Goal: Task Accomplishment & Management: Complete application form

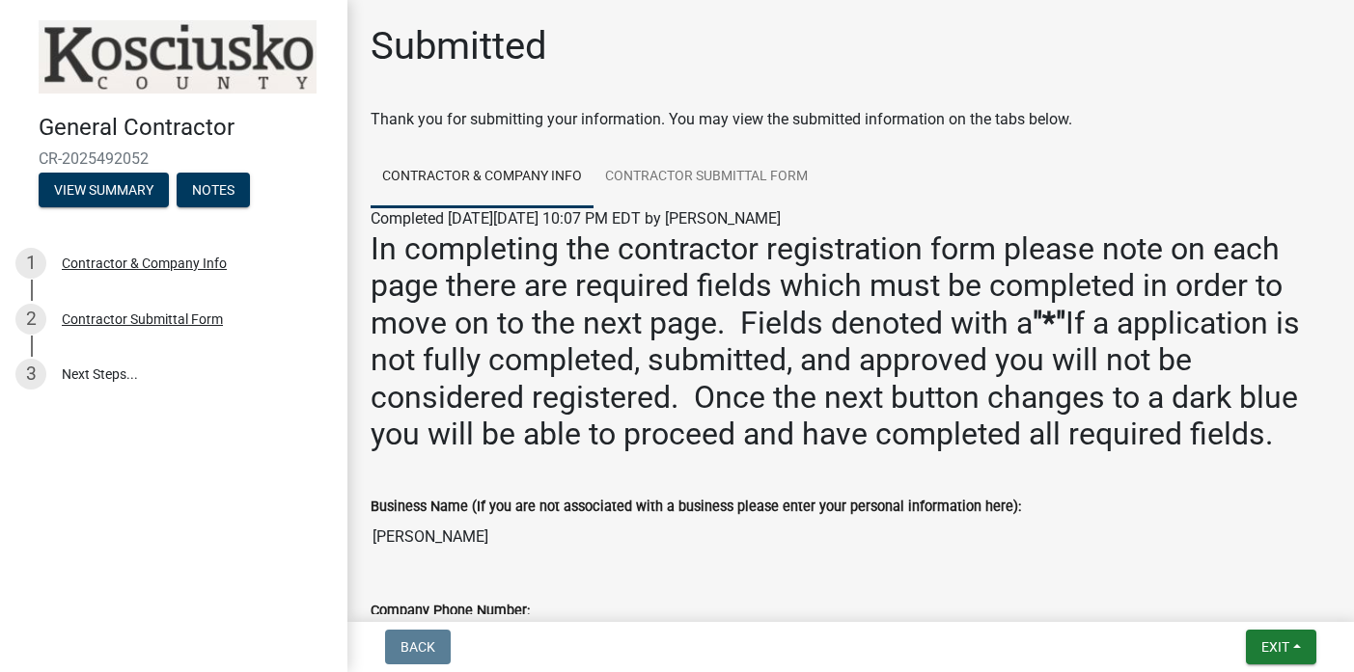
click at [689, 60] on div "Submitted" at bounding box center [850, 54] width 960 height 62
click at [1284, 649] on span "Exit" at bounding box center [1275, 647] width 28 height 15
click at [1206, 601] on button "Save & Exit" at bounding box center [1240, 597] width 154 height 46
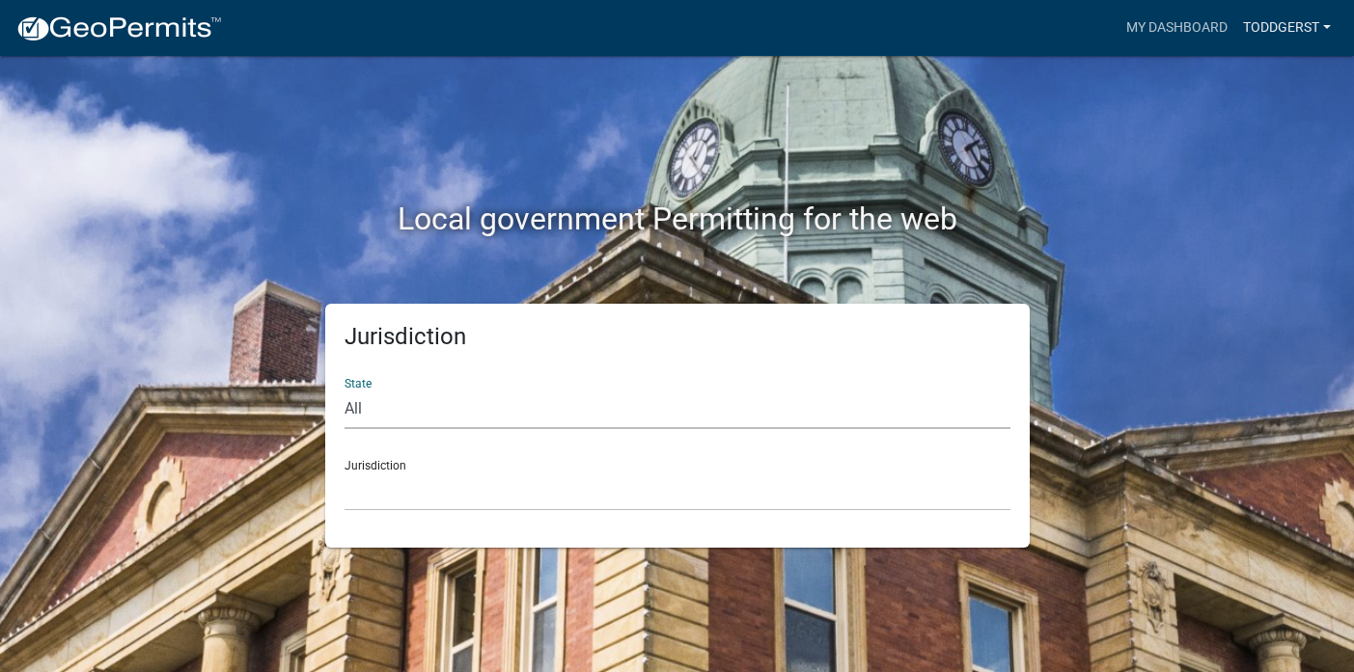
click at [1328, 26] on link "Toddgerst" at bounding box center [1286, 28] width 103 height 37
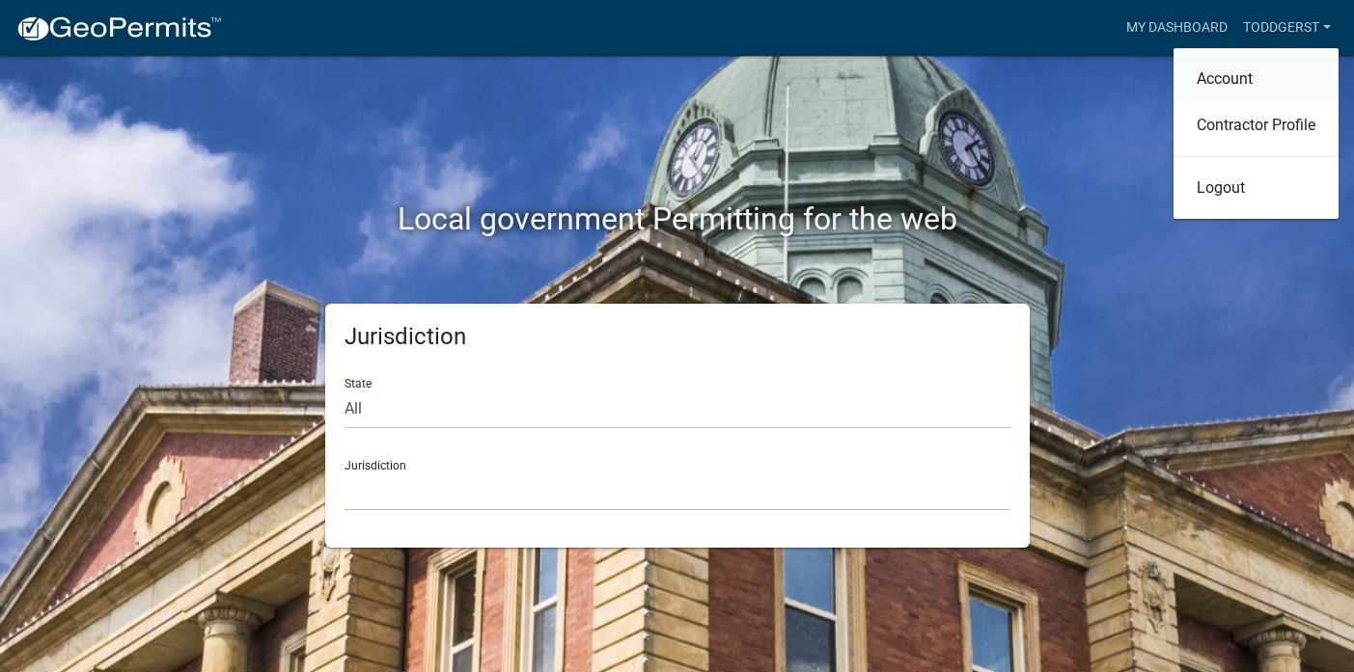
click at [1238, 79] on link "Account" at bounding box center [1255, 79] width 165 height 46
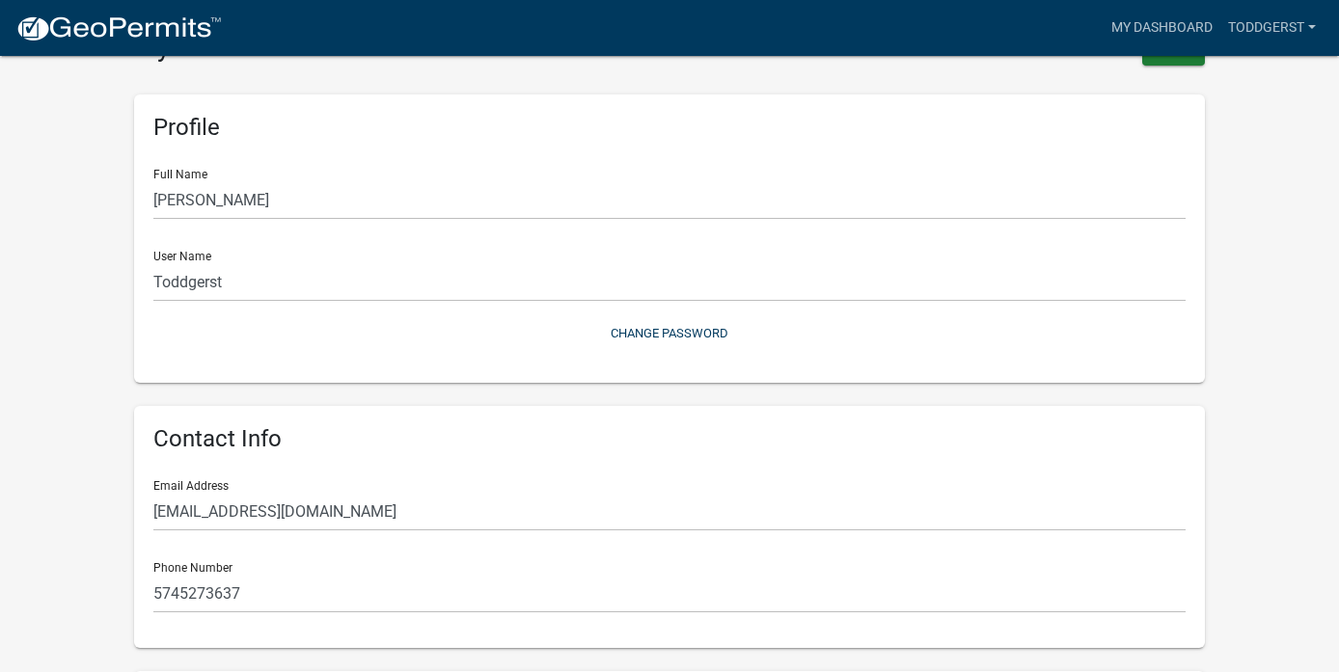
scroll to position [46, 0]
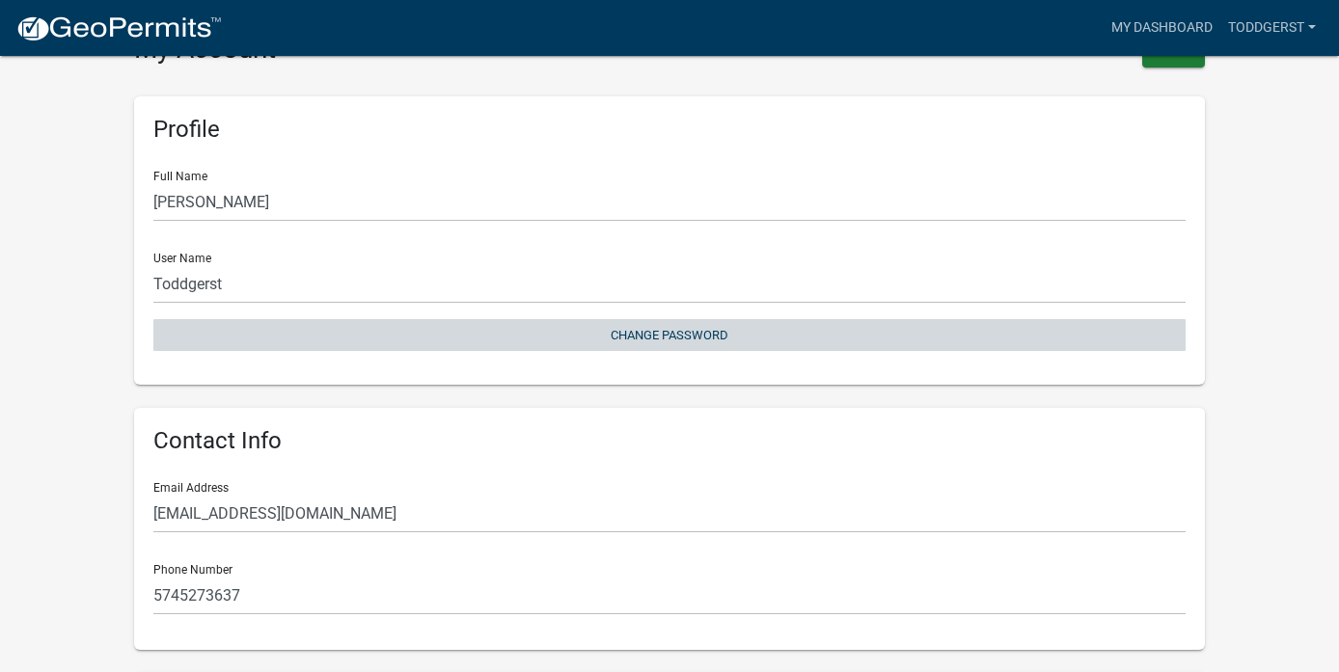
click at [670, 333] on button "Change Password" at bounding box center [669, 335] width 1032 height 32
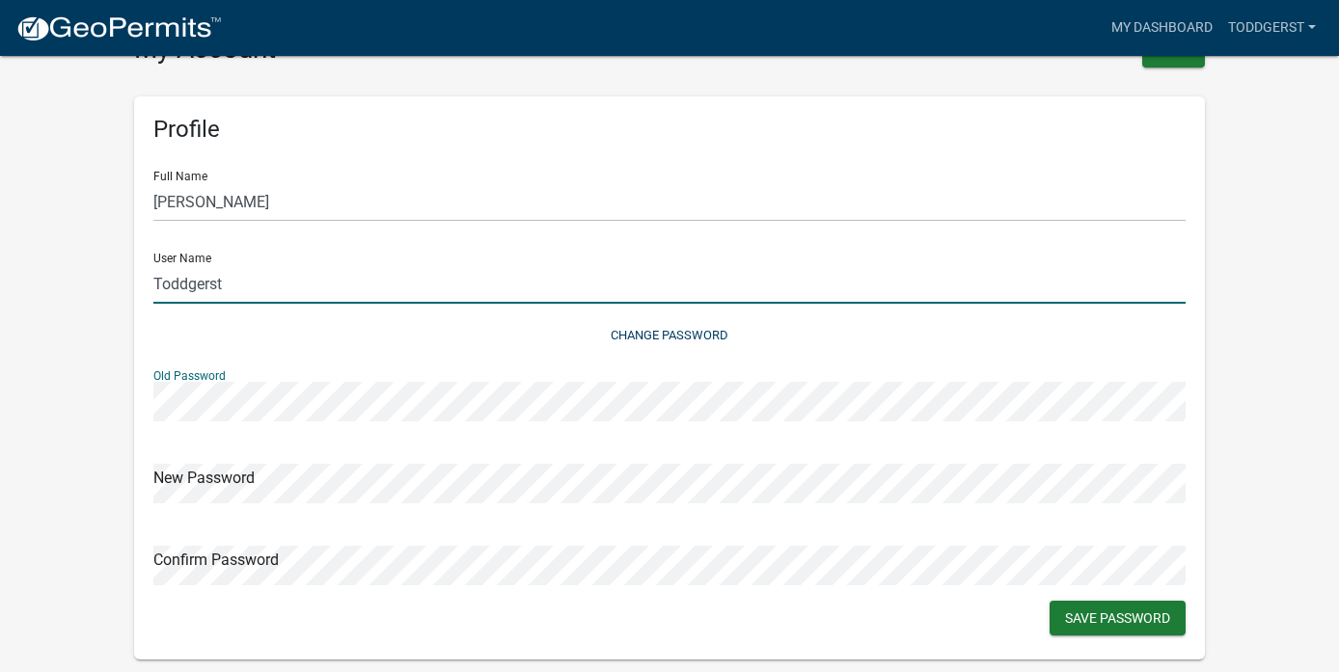
type input "ToddGerst"
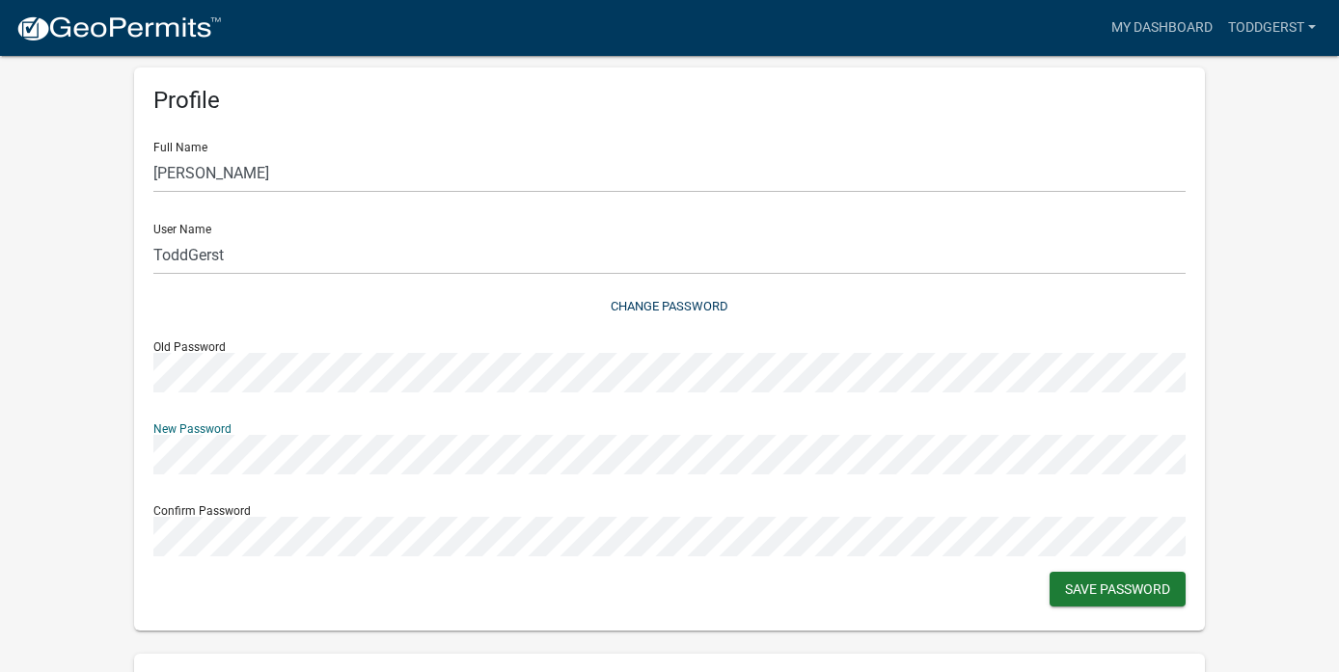
scroll to position [75, 0]
click at [1268, 469] on wm-user-profile-view "more_horiz My Dashboard Toddgerst Account Contractor Profile Logout My Account …" at bounding box center [669, 636] width 1339 height 1376
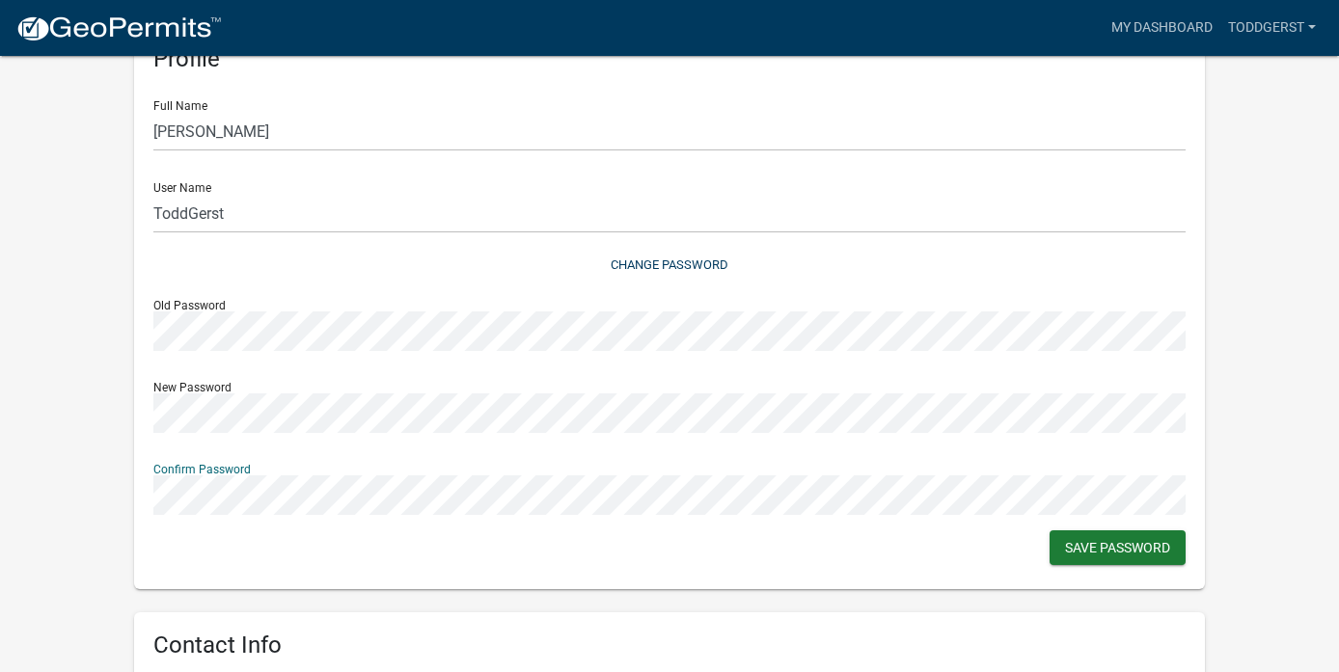
scroll to position [122, 0]
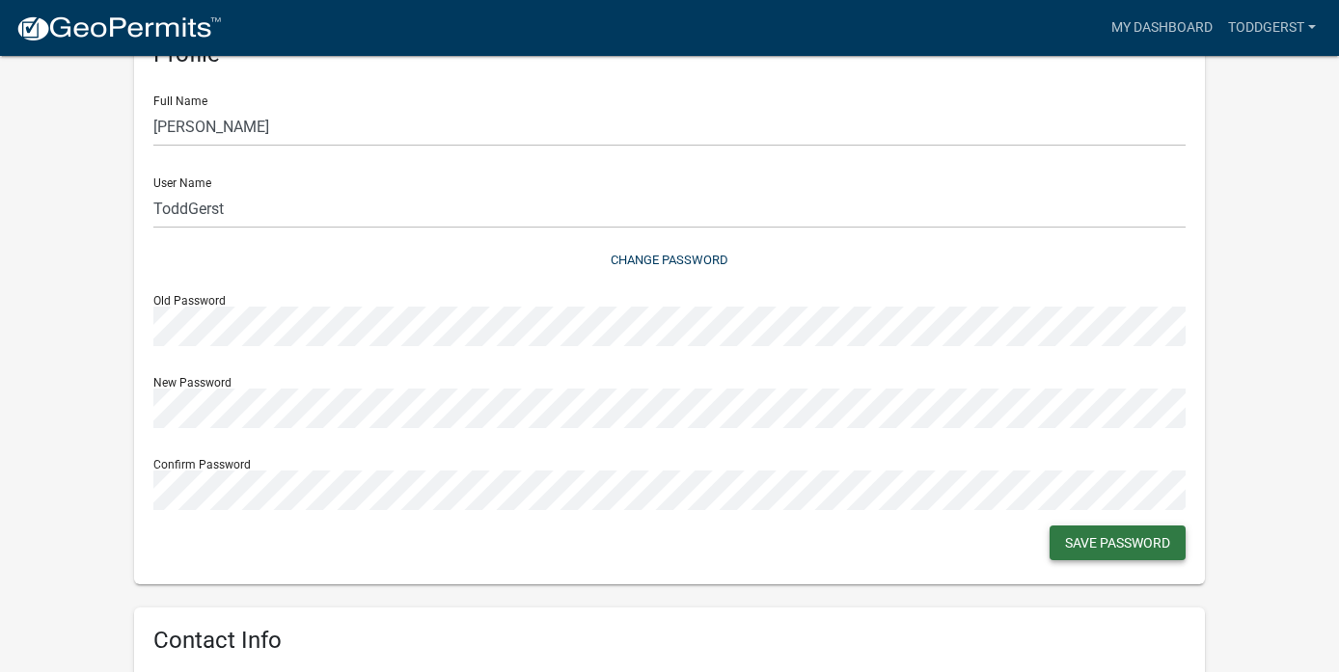
click at [1096, 541] on button "Save Password" at bounding box center [1118, 543] width 136 height 35
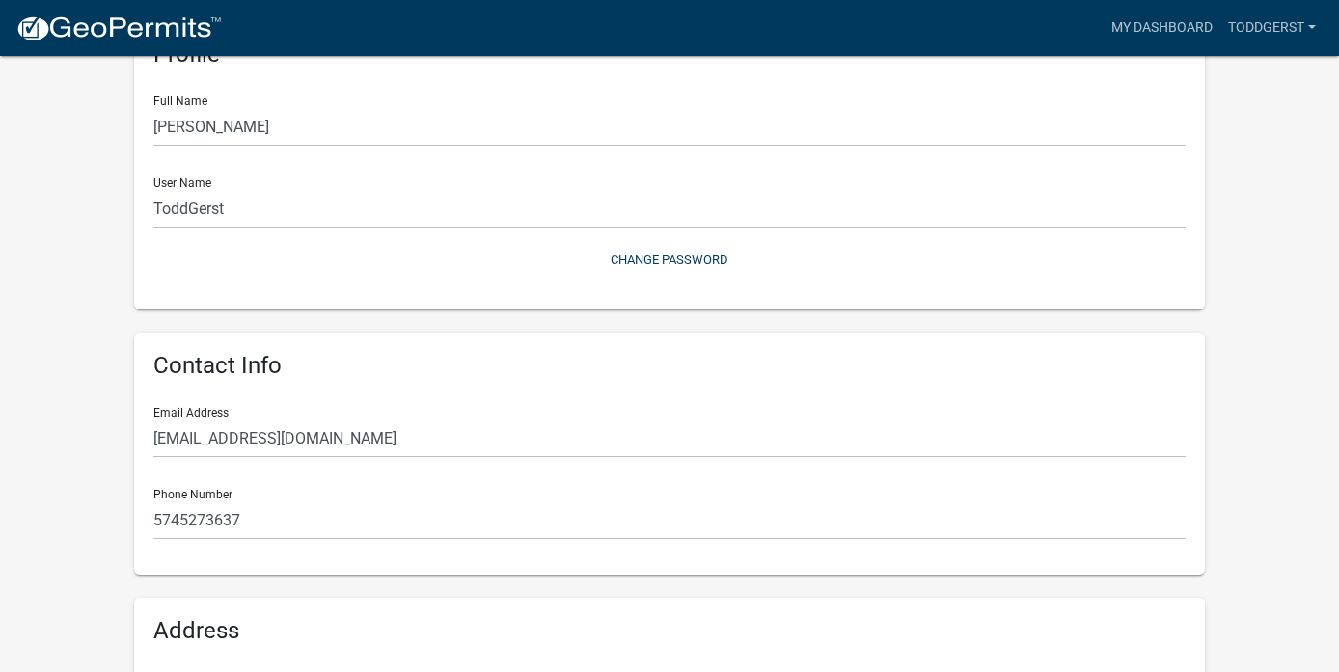
click at [1096, 541] on div "Contact Info Email Address [EMAIL_ADDRESS][DOMAIN_NAME] Phone Number [PHONE_NUM…" at bounding box center [669, 454] width 1071 height 242
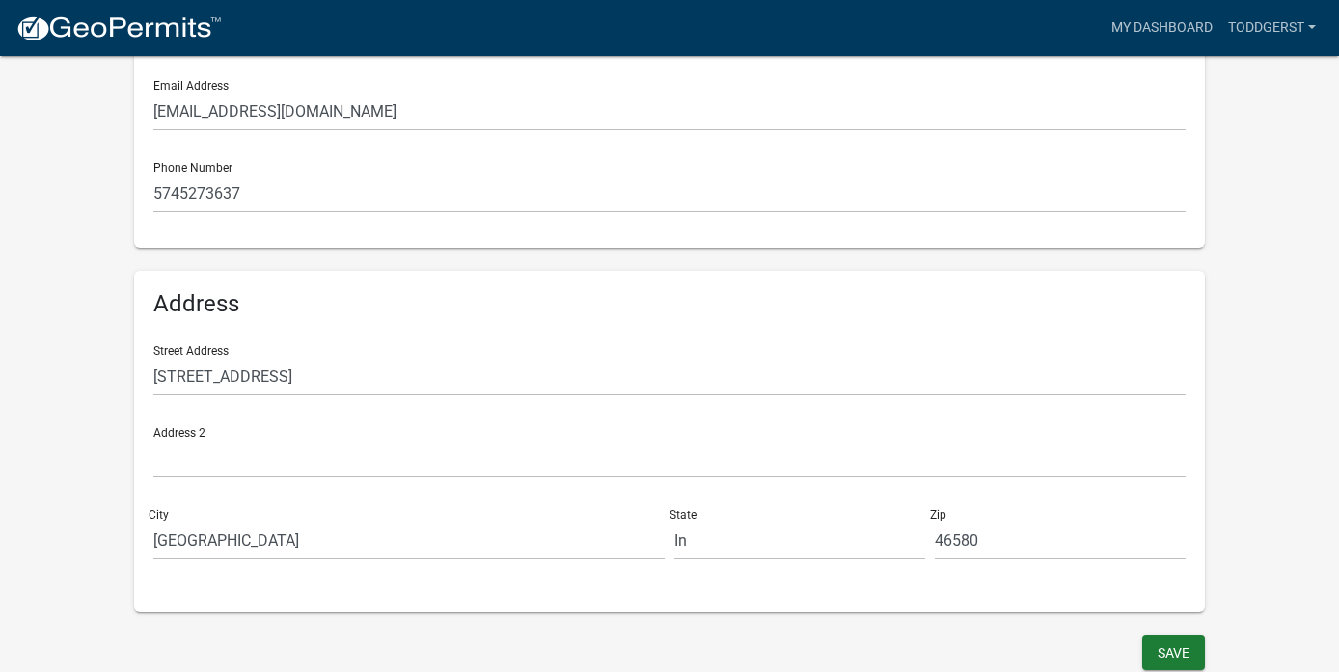
scroll to position [448, 0]
click at [1186, 647] on button "Save" at bounding box center [1173, 654] width 63 height 35
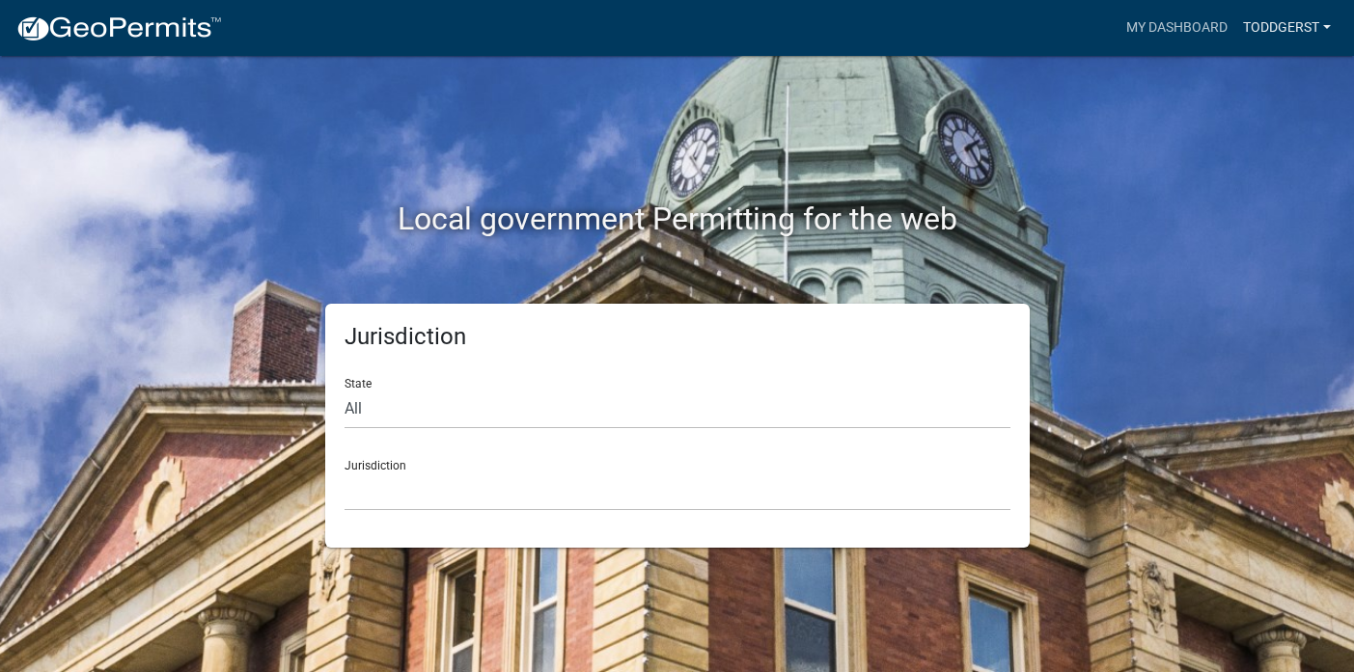
click at [1294, 27] on link "Toddgerst" at bounding box center [1286, 28] width 103 height 37
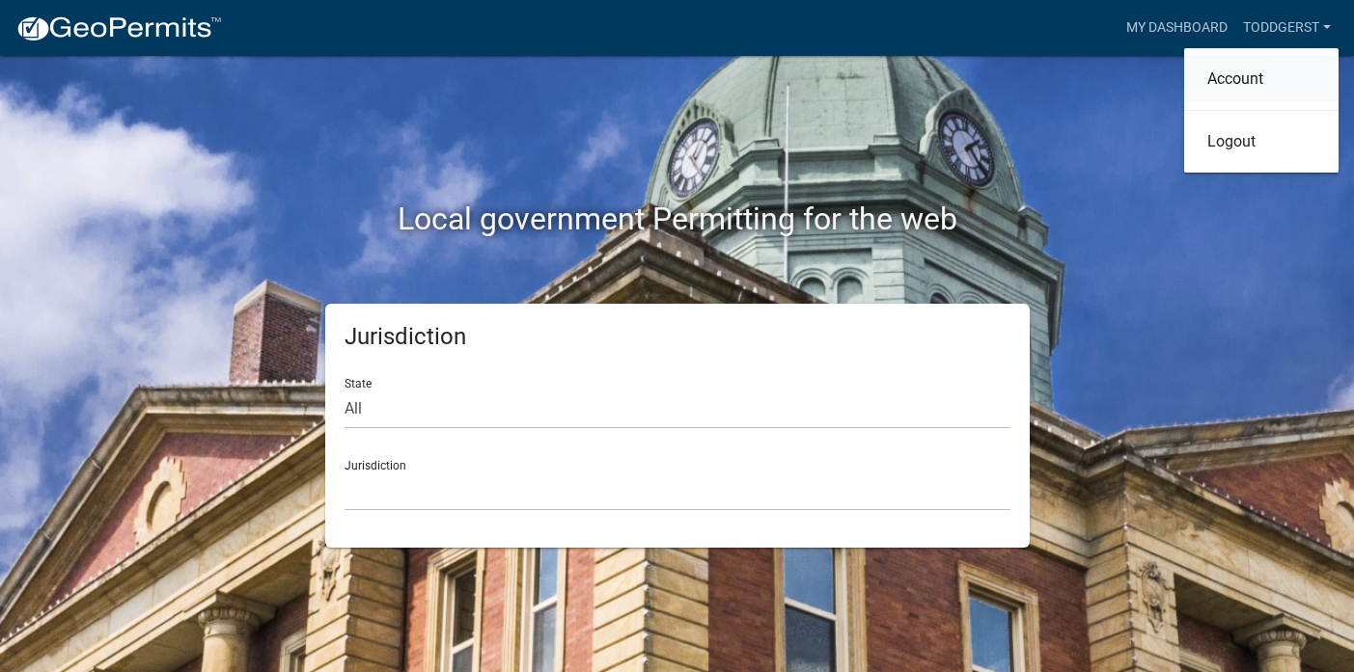
click at [1241, 87] on link "Account" at bounding box center [1261, 79] width 154 height 46
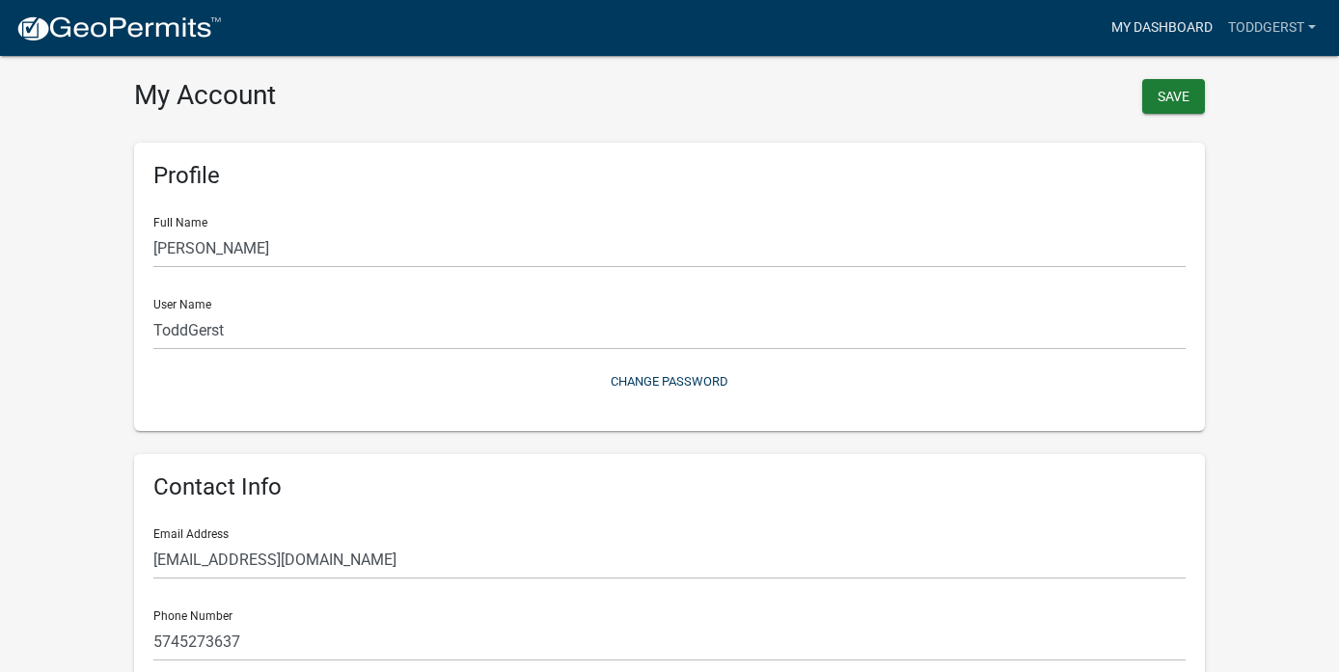
click at [1149, 29] on link "My Dashboard" at bounding box center [1162, 28] width 117 height 37
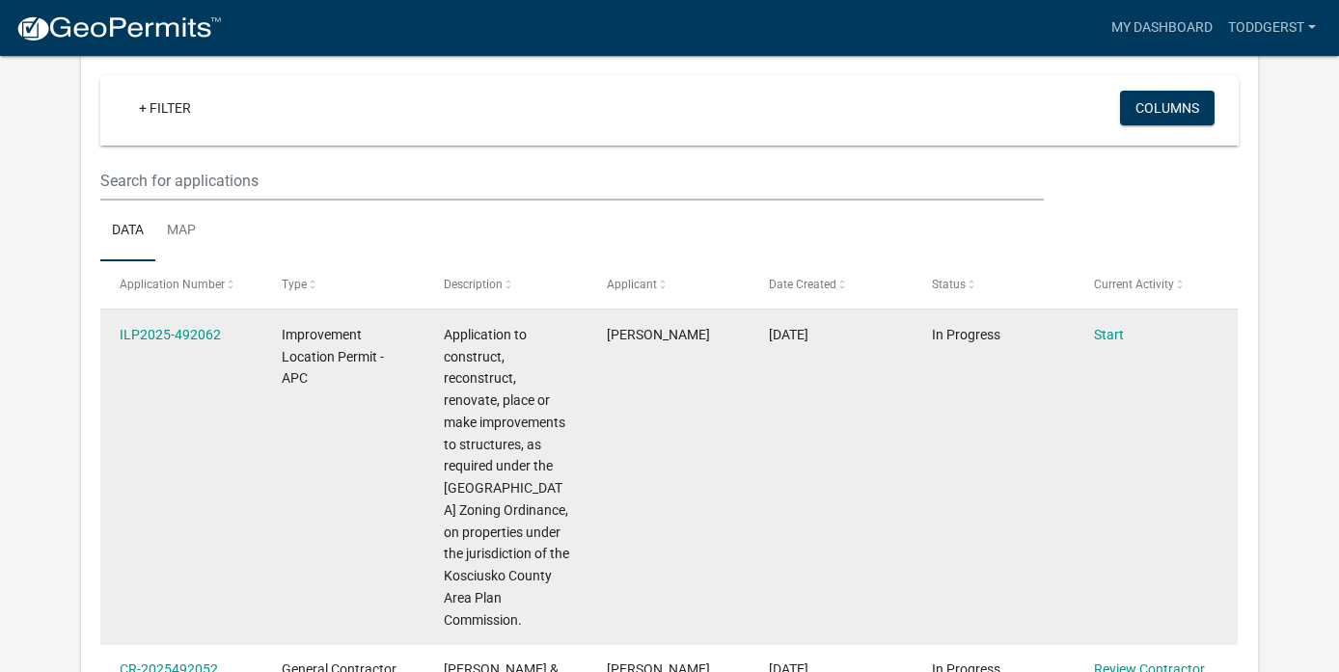
scroll to position [165, 0]
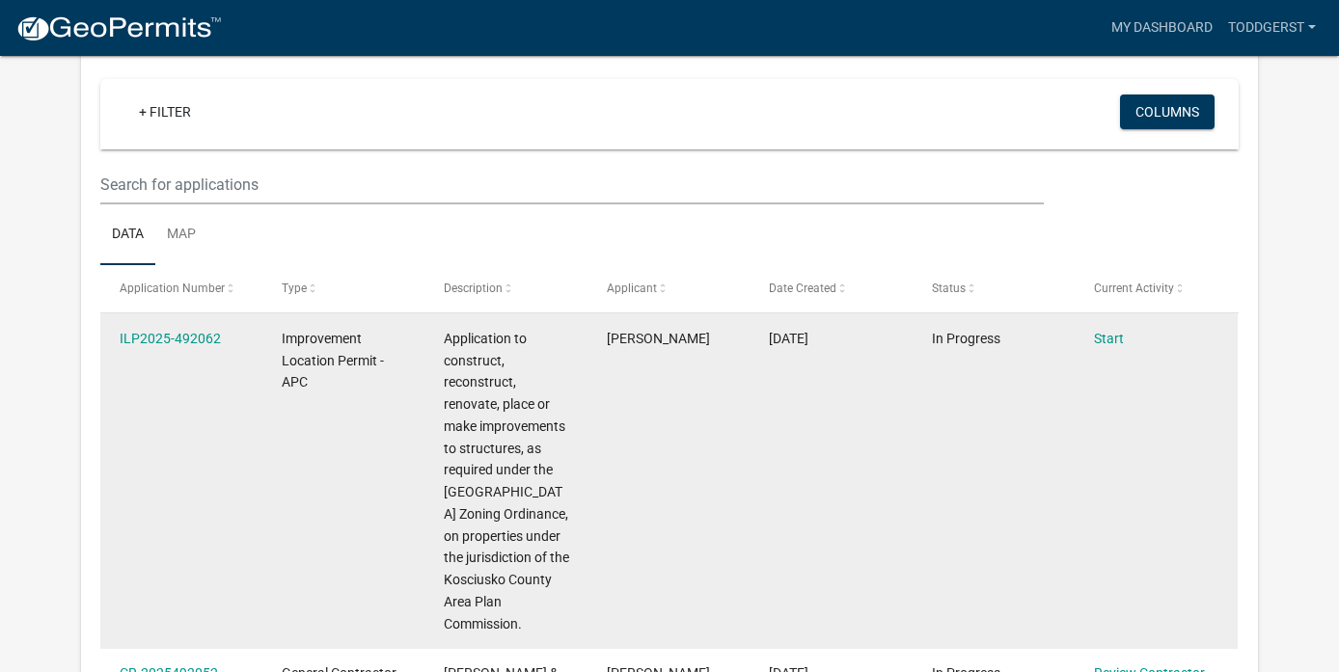
click at [185, 330] on div "ILP2025-492062" at bounding box center [182, 339] width 125 height 22
click at [184, 339] on link "ILP2025-492062" at bounding box center [170, 338] width 101 height 15
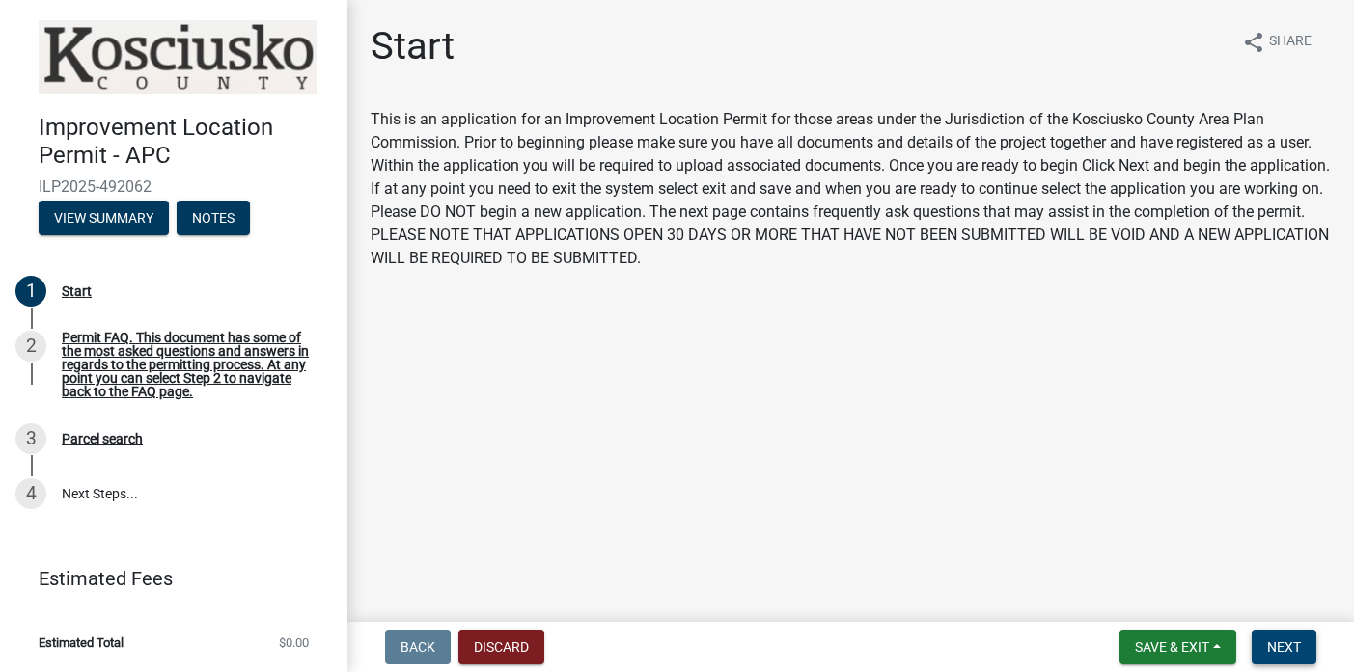
click at [1287, 650] on span "Next" at bounding box center [1284, 647] width 34 height 15
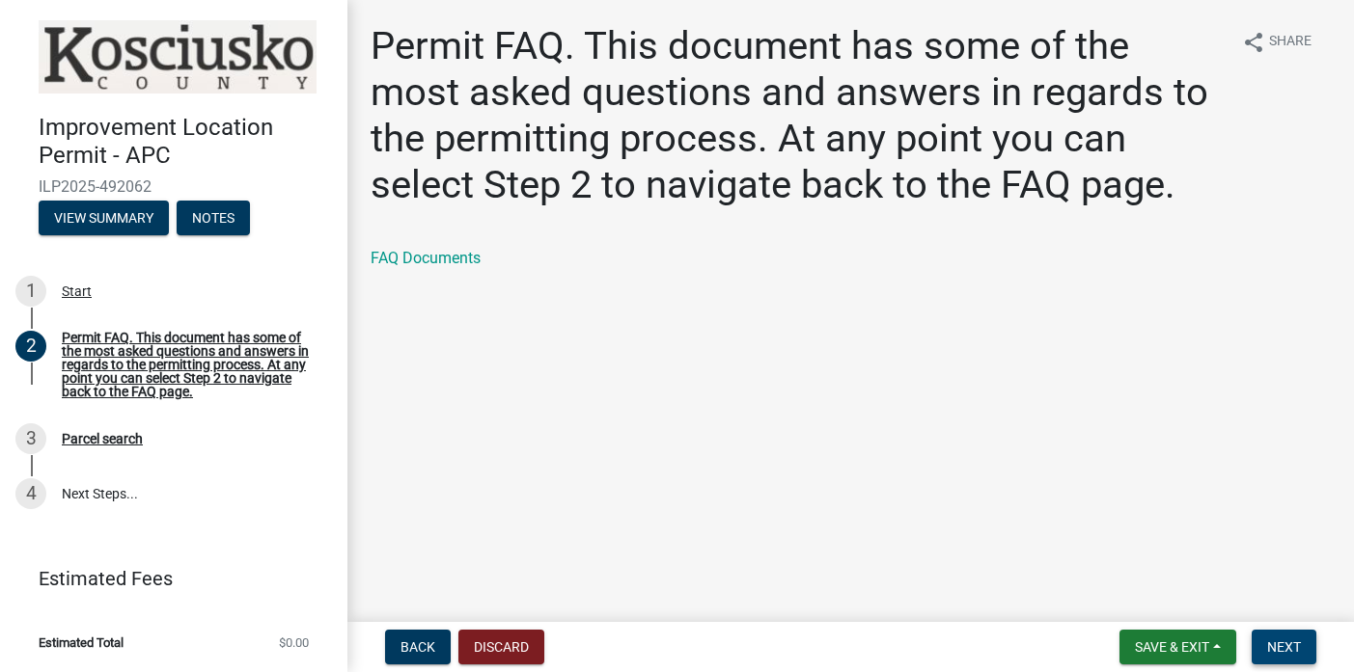
click at [1287, 650] on span "Next" at bounding box center [1284, 647] width 34 height 15
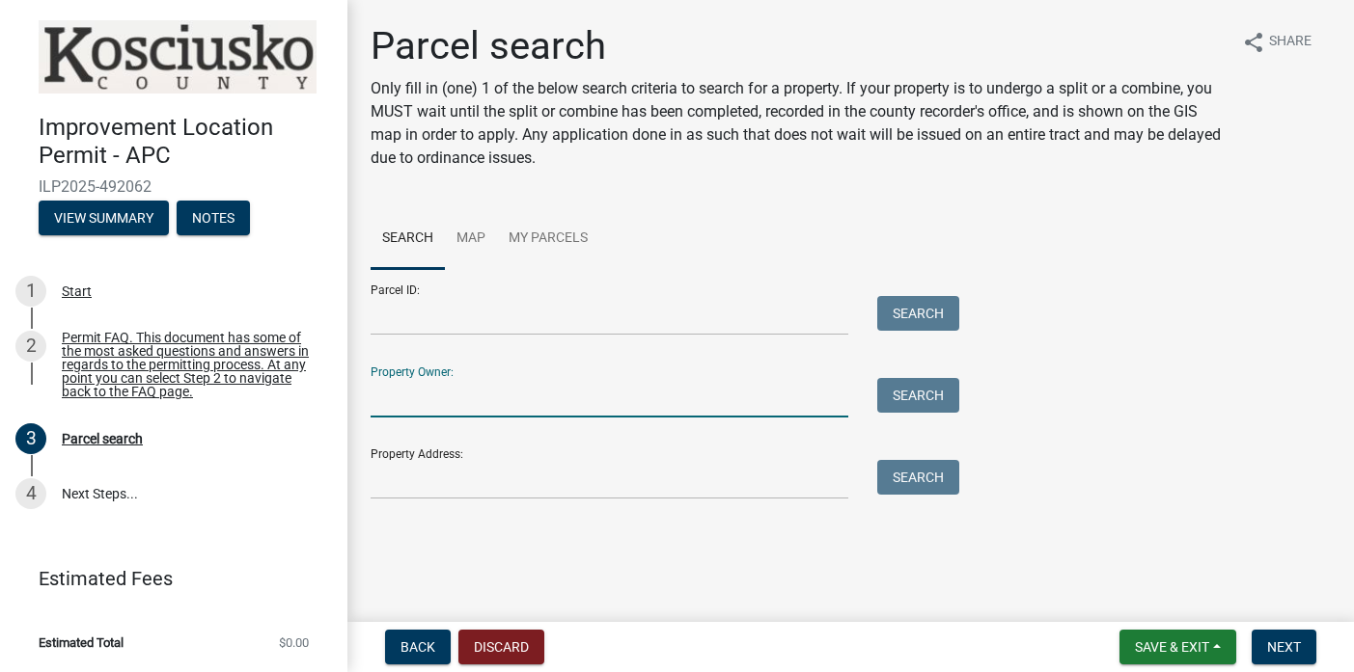
click at [467, 394] on input "Property Owner:" at bounding box center [609, 398] width 478 height 40
type input "[PERSON_NAME]"
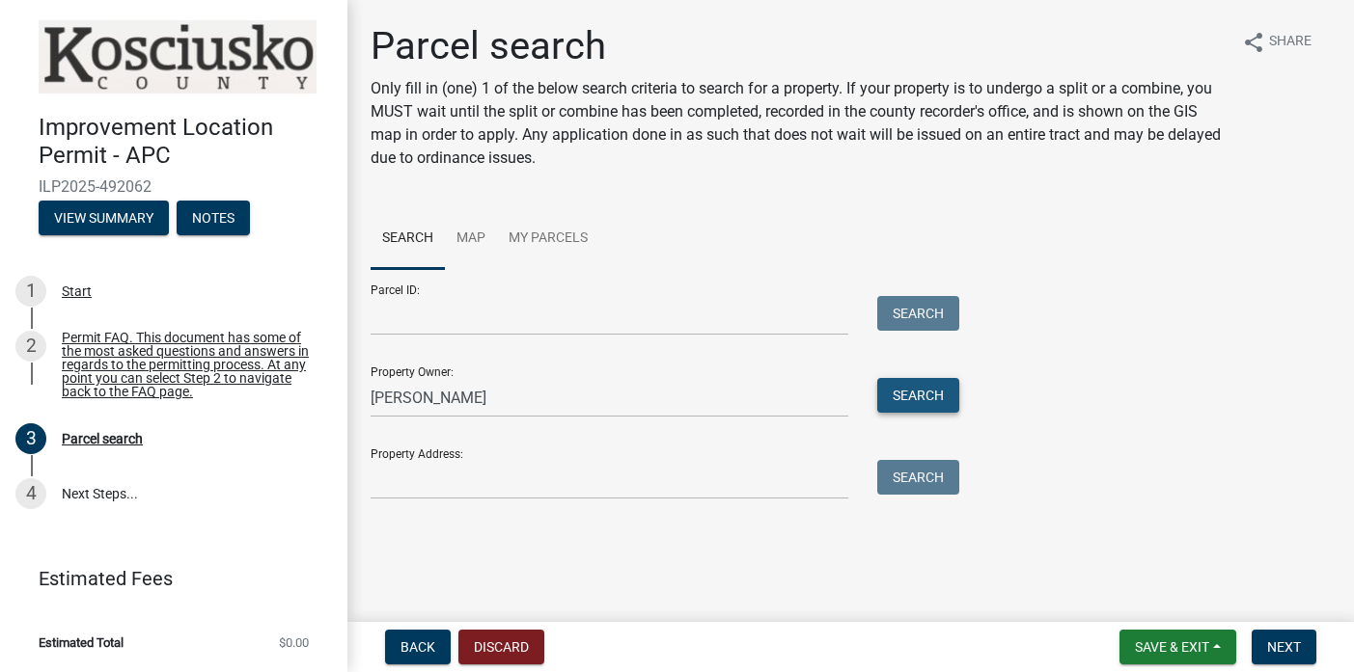
click at [933, 404] on button "Search" at bounding box center [918, 395] width 82 height 35
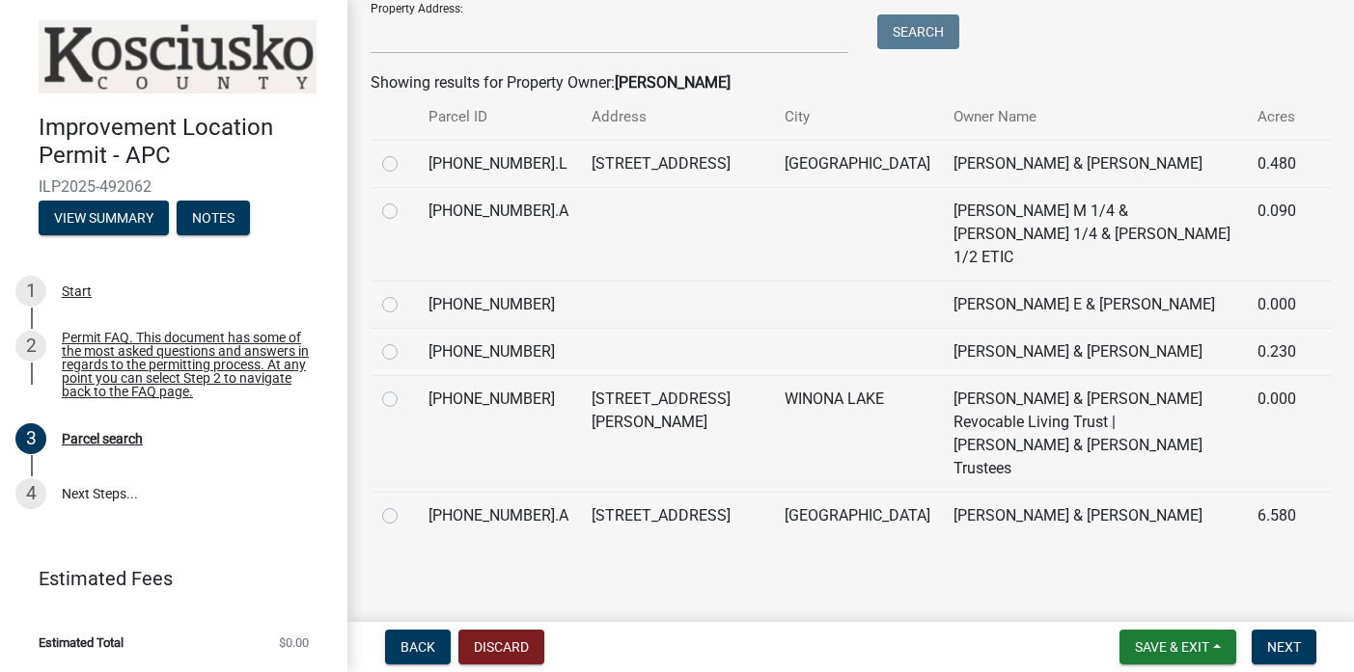
scroll to position [468, 0]
click at [405, 505] on label at bounding box center [405, 505] width 0 height 0
click at [405, 505] on input "radio" at bounding box center [411, 511] width 13 height 13
radio input "true"
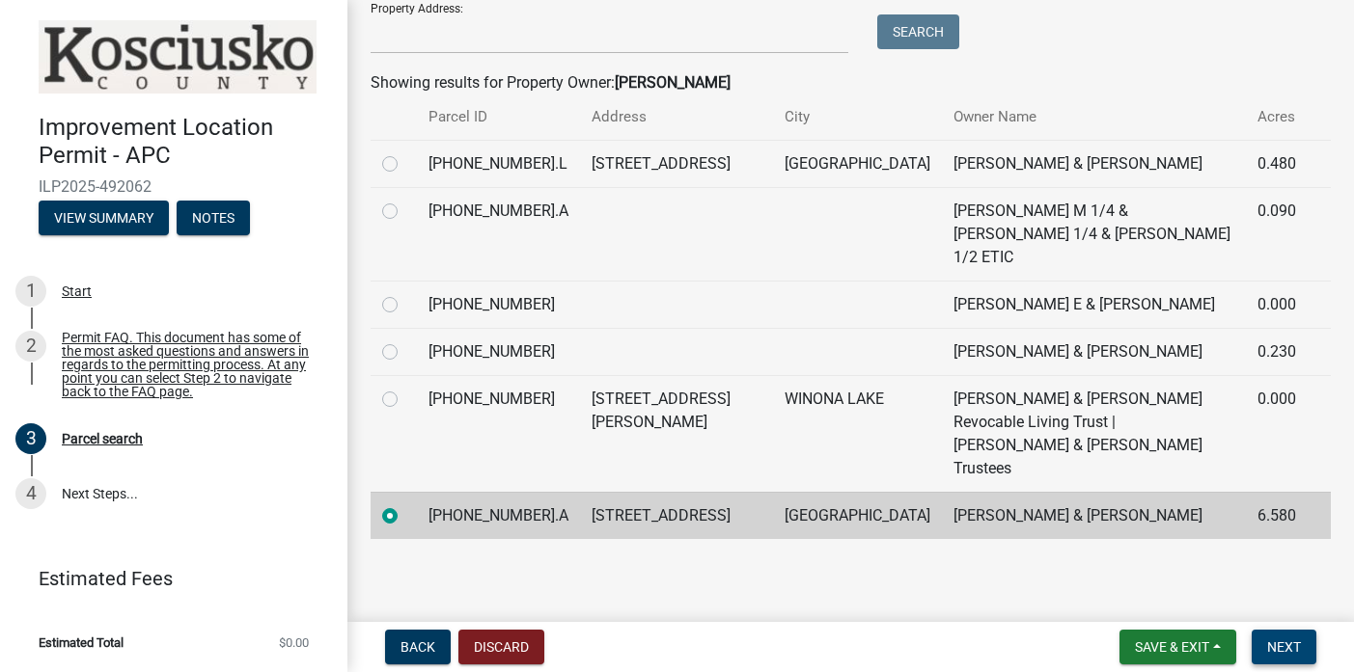
click at [1288, 645] on span "Next" at bounding box center [1284, 647] width 34 height 15
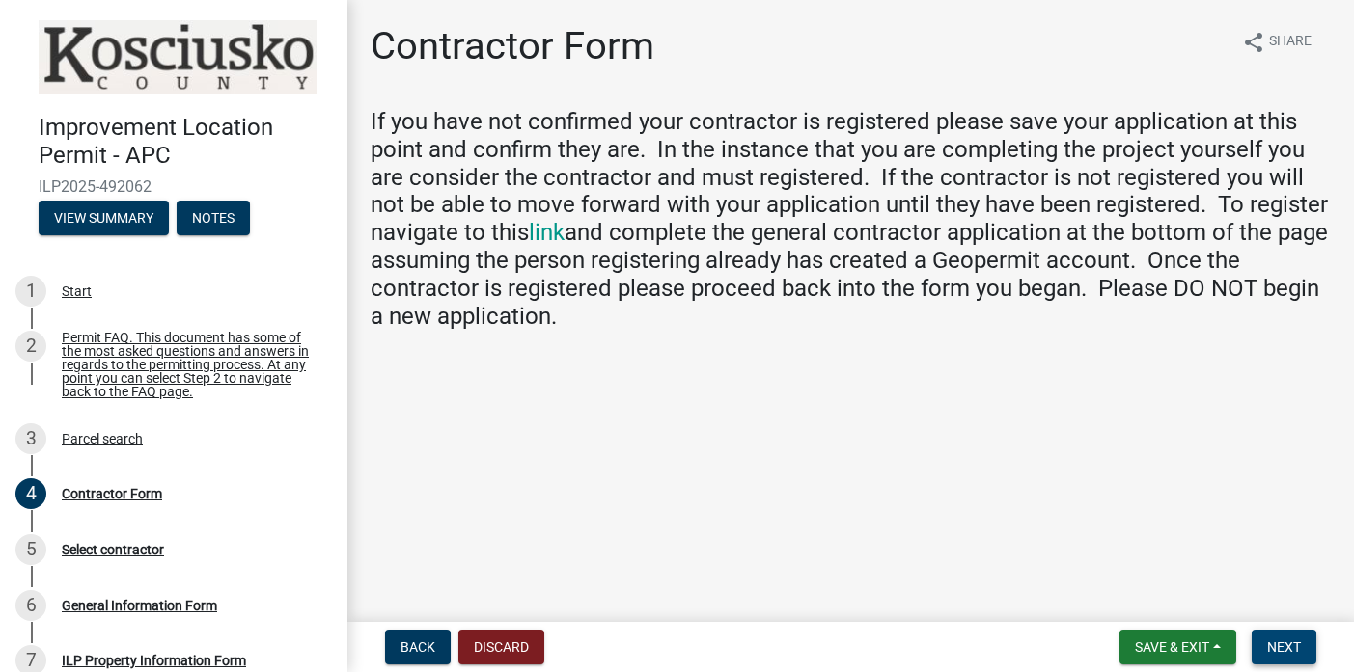
click at [1289, 645] on span "Next" at bounding box center [1284, 647] width 34 height 15
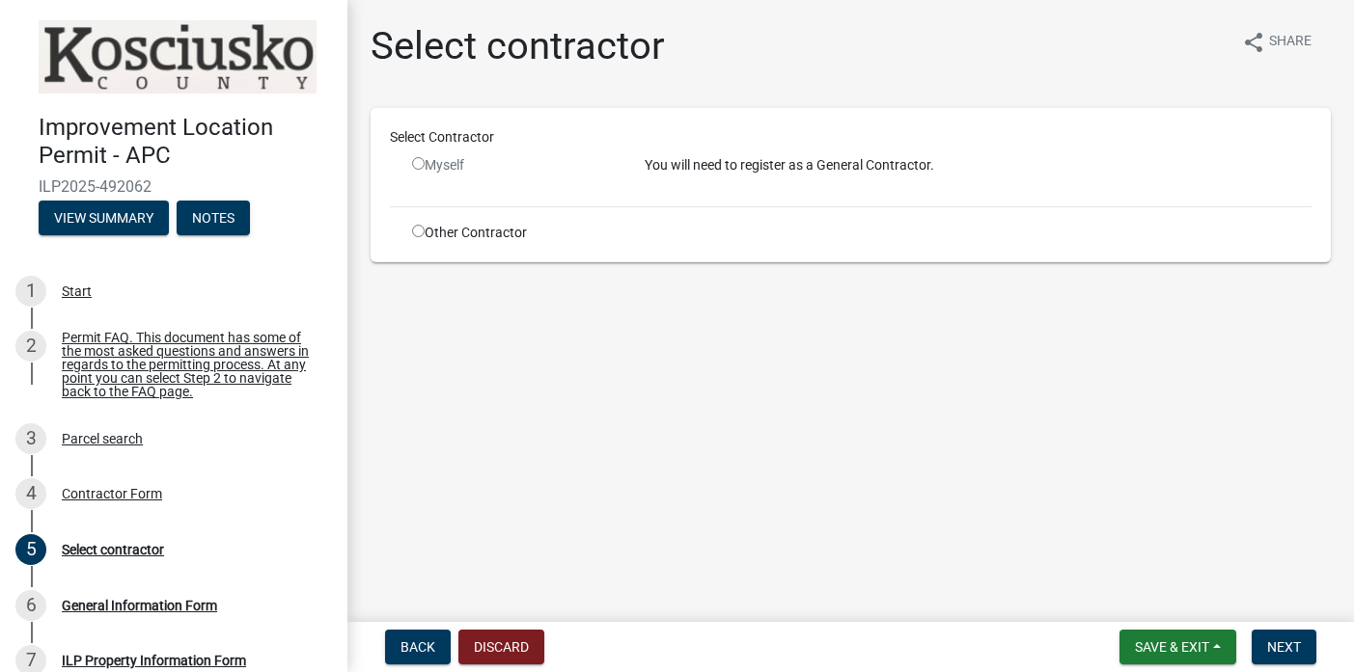
click at [420, 165] on input "radio" at bounding box center [418, 163] width 13 height 13
click at [416, 164] on input "radio" at bounding box center [418, 163] width 13 height 13
click at [414, 161] on input "radio" at bounding box center [418, 163] width 13 height 13
radio input "false"
click at [418, 231] on input "radio" at bounding box center [418, 231] width 13 height 13
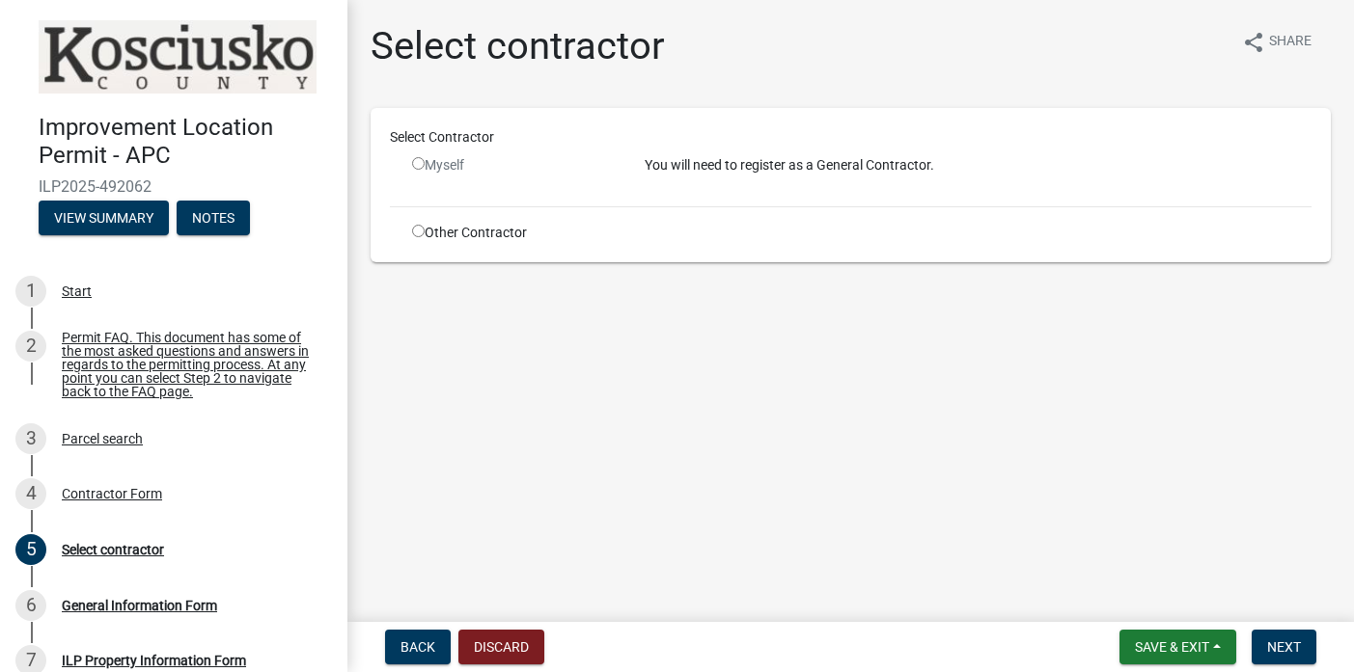
radio input "true"
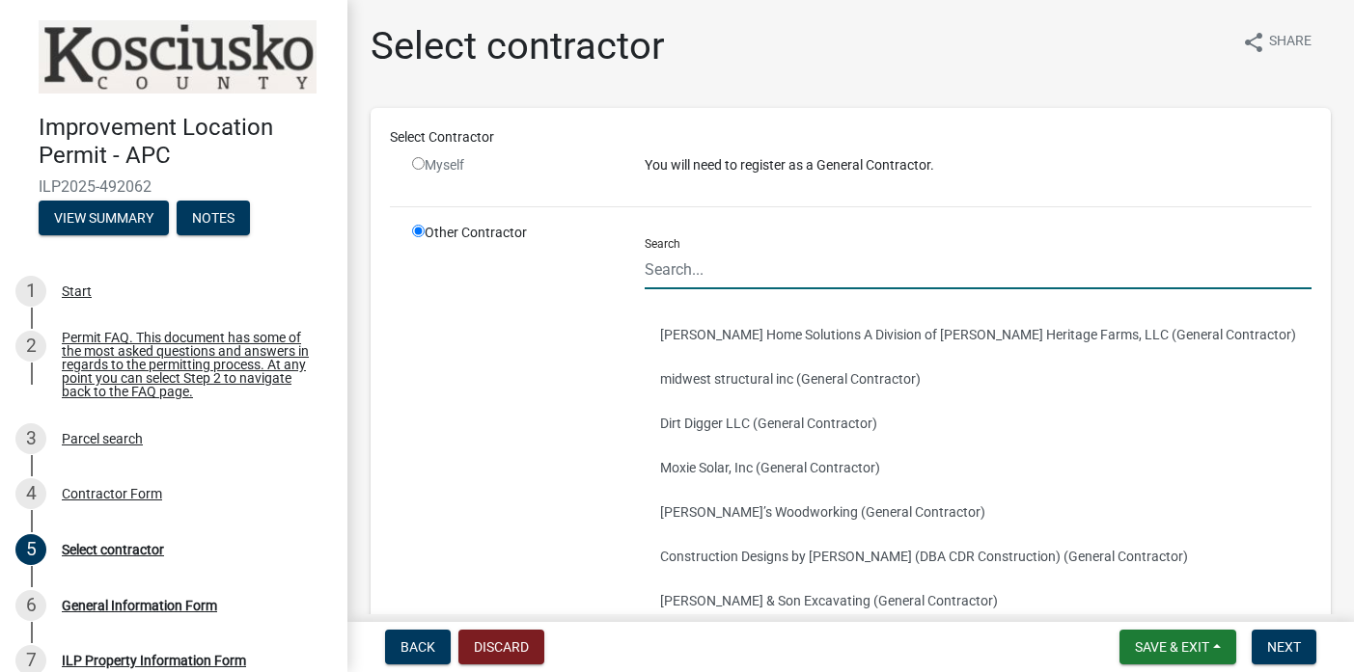
click at [671, 273] on input "Search" at bounding box center [979, 270] width 668 height 40
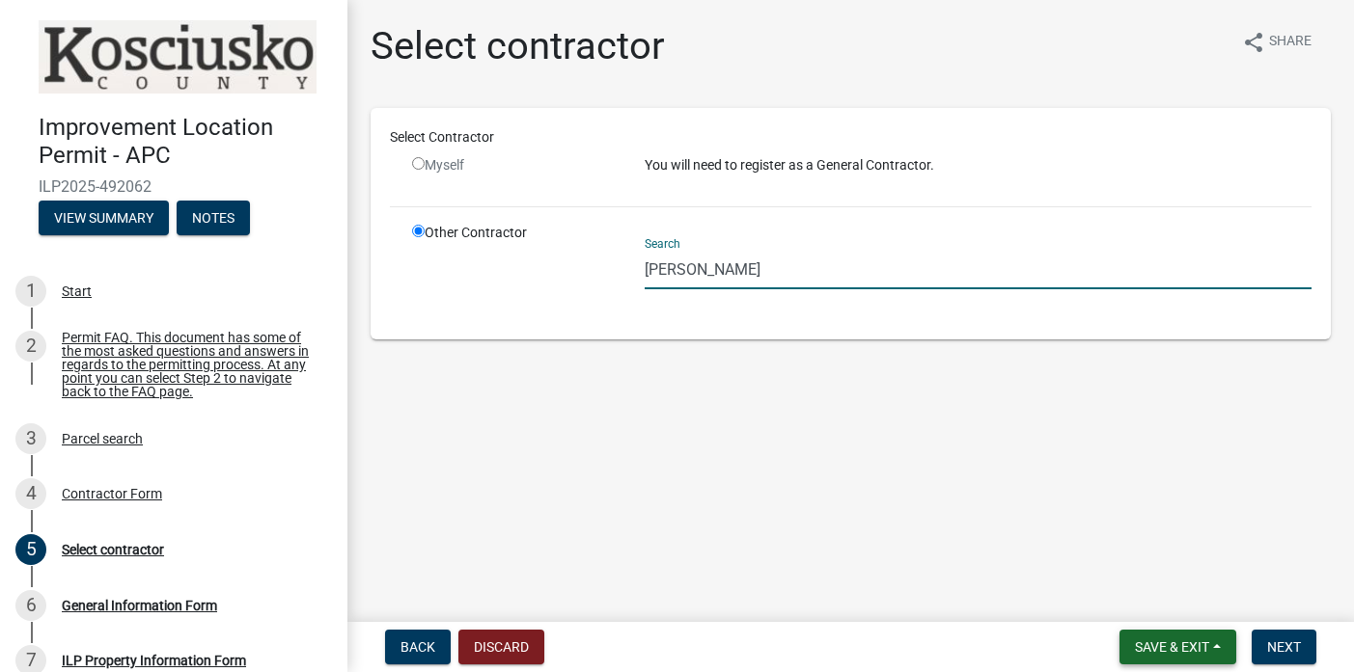
click at [1189, 649] on span "Save & Exit" at bounding box center [1172, 647] width 74 height 15
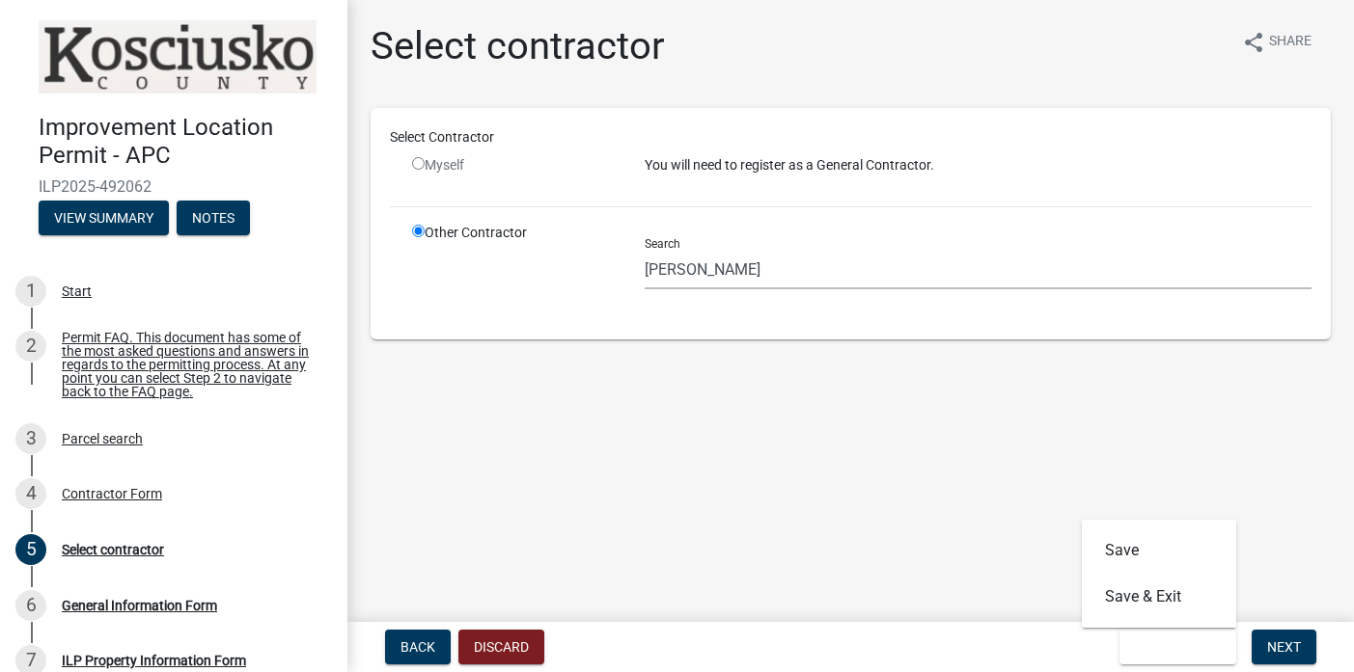
click at [1274, 542] on main "Select contractor share Share Select Contractor Myself You will need to registe…" at bounding box center [850, 307] width 1006 height 615
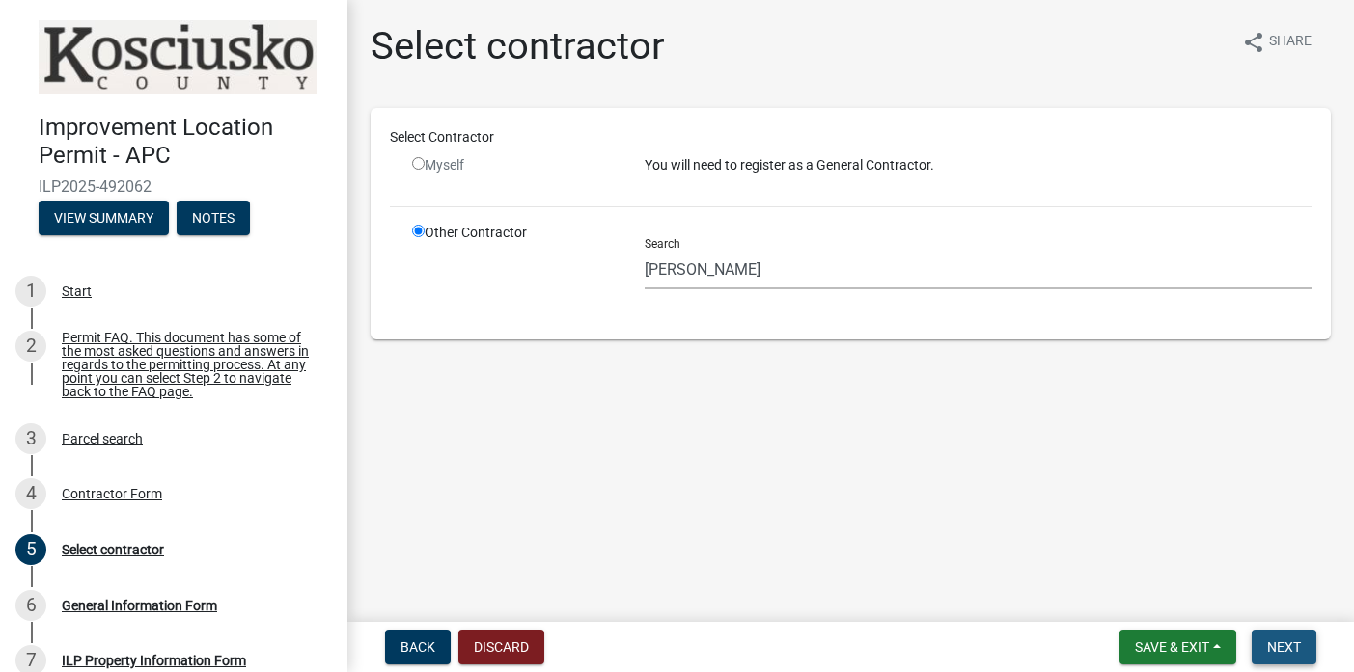
click at [1291, 642] on span "Next" at bounding box center [1284, 647] width 34 height 15
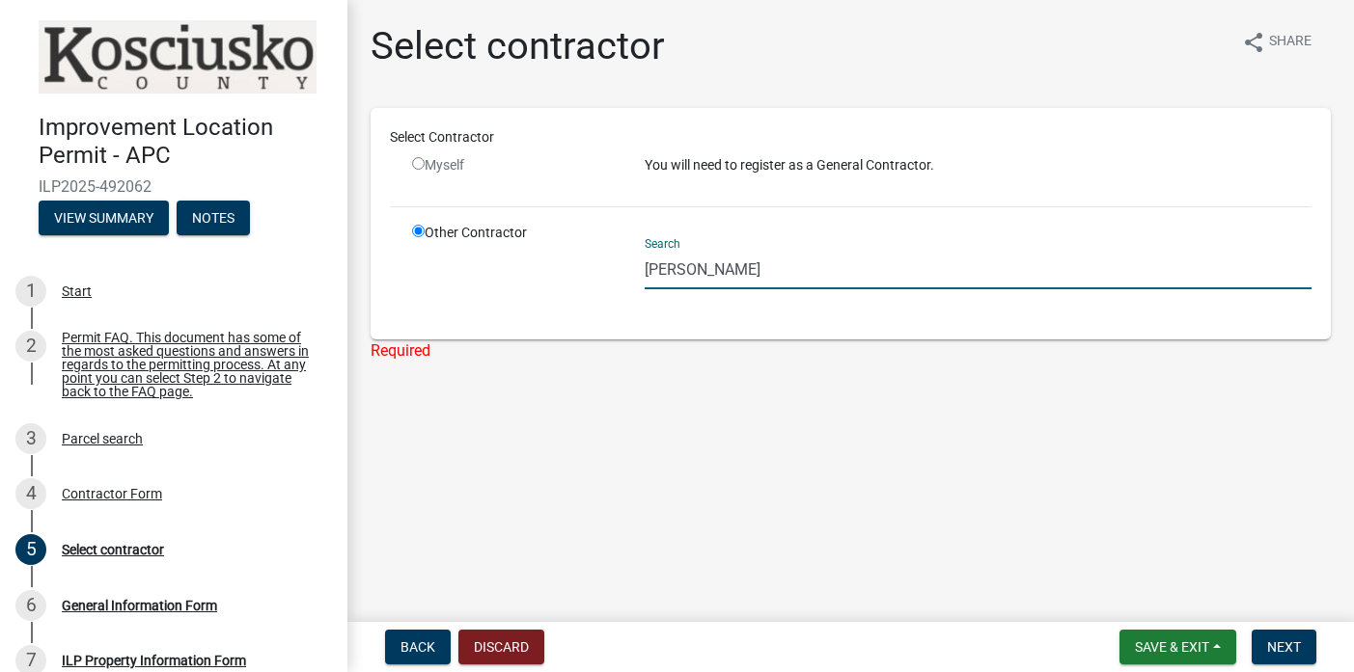
click at [707, 276] on input "[PERSON_NAME]" at bounding box center [979, 270] width 668 height 40
click at [734, 267] on input "[PERSON_NAME]" at bounding box center [979, 270] width 668 height 40
type input "T"
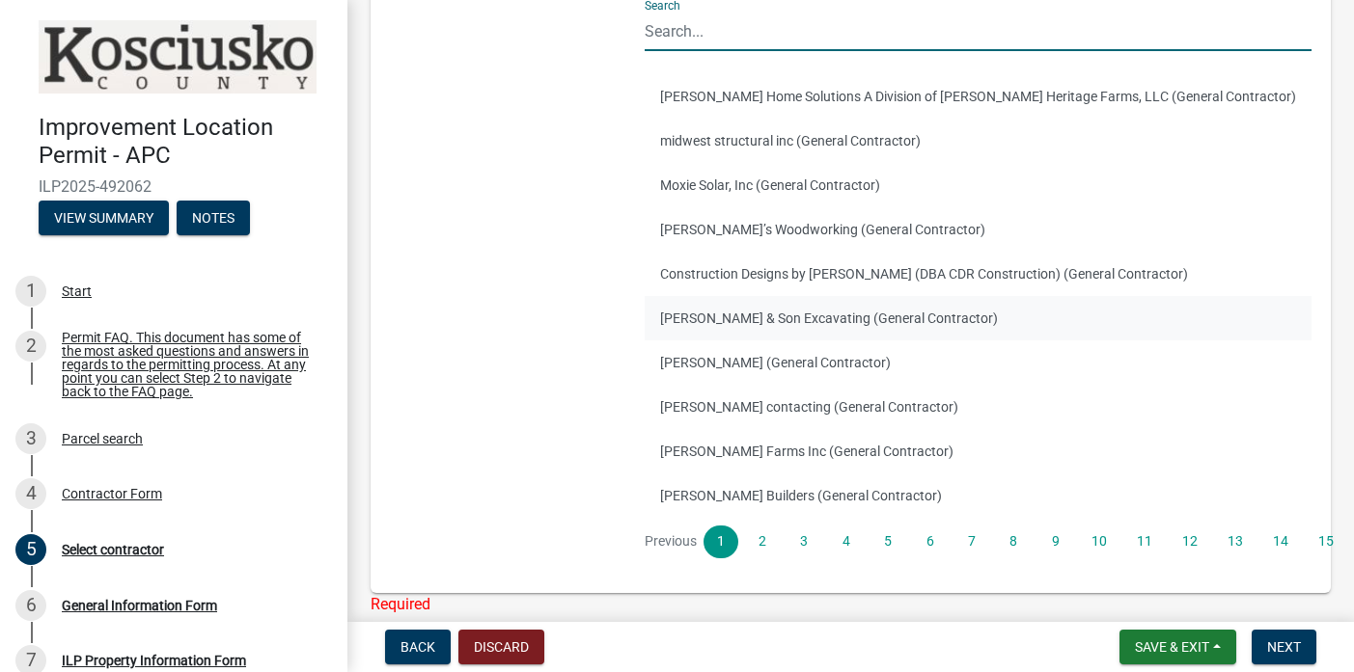
scroll to position [239, 0]
click at [837, 542] on link "4" at bounding box center [846, 541] width 35 height 33
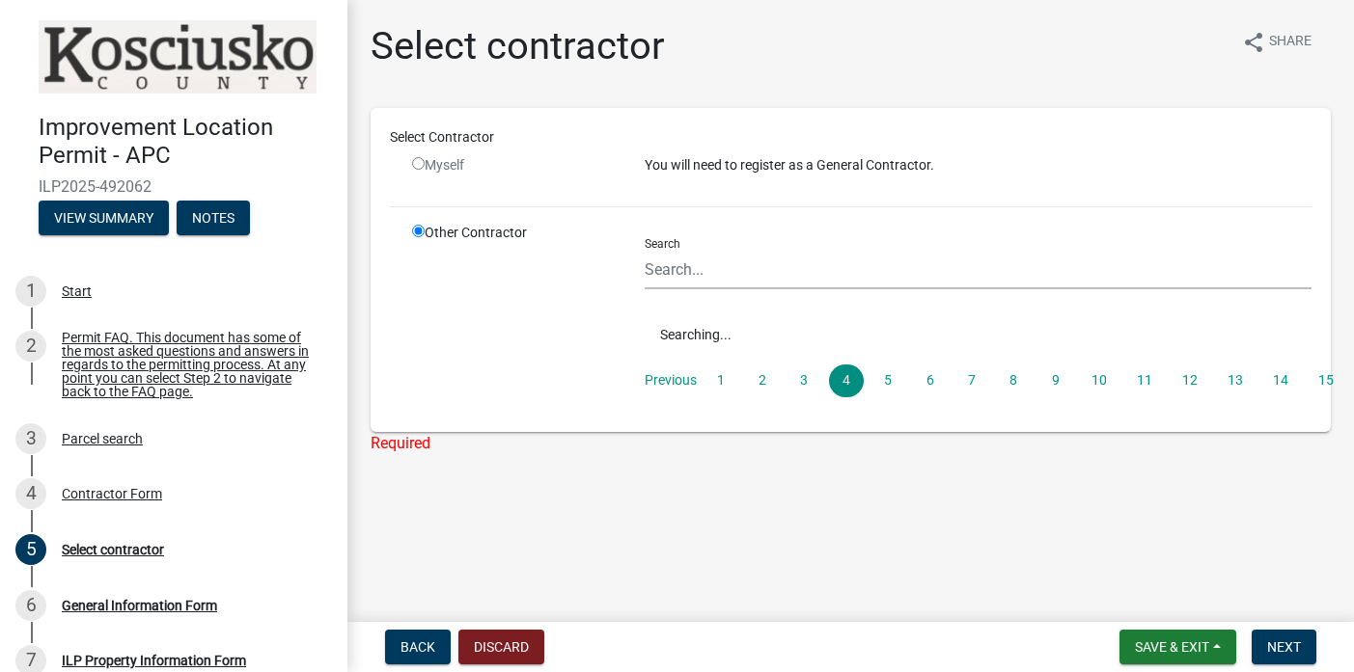
scroll to position [0, 0]
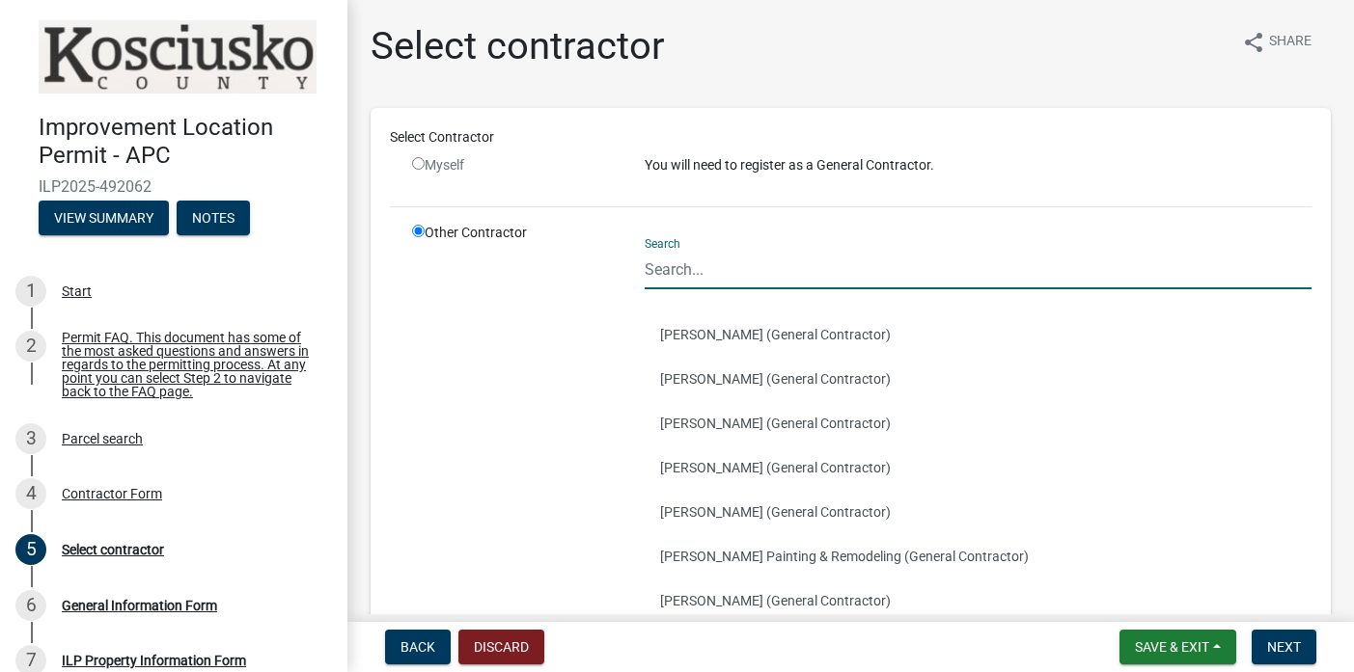
click at [678, 274] on input "Search" at bounding box center [979, 270] width 668 height 40
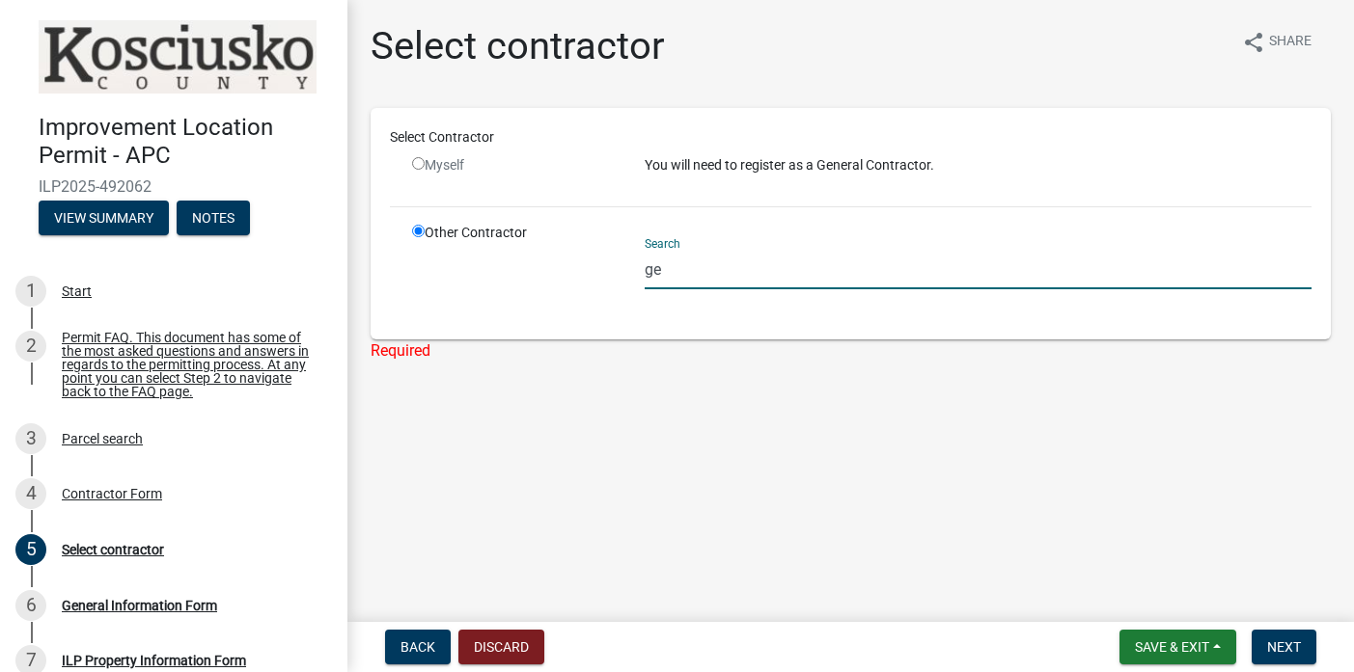
type input "g"
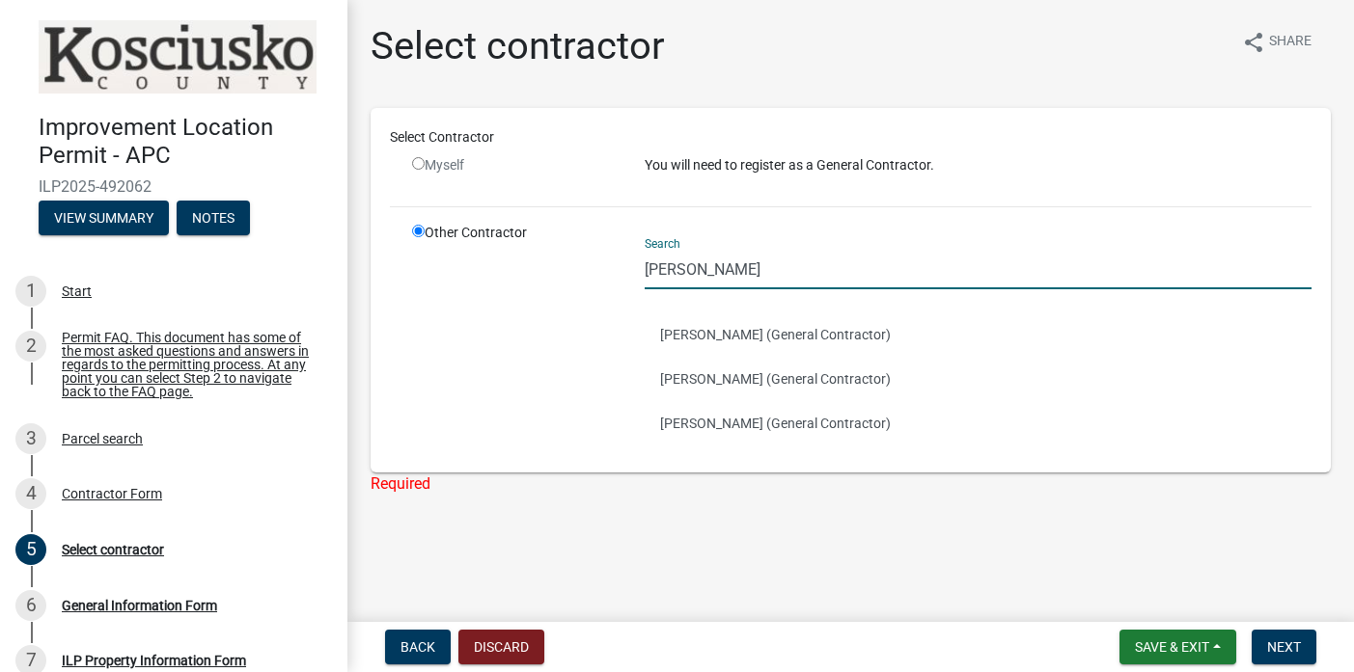
click at [753, 459] on div "Select Contractor Myself You will need to register as a General Contractor. Oth…" at bounding box center [850, 290] width 960 height 365
click at [685, 276] on input "[PERSON_NAME]" at bounding box center [979, 270] width 668 height 40
type input "t"
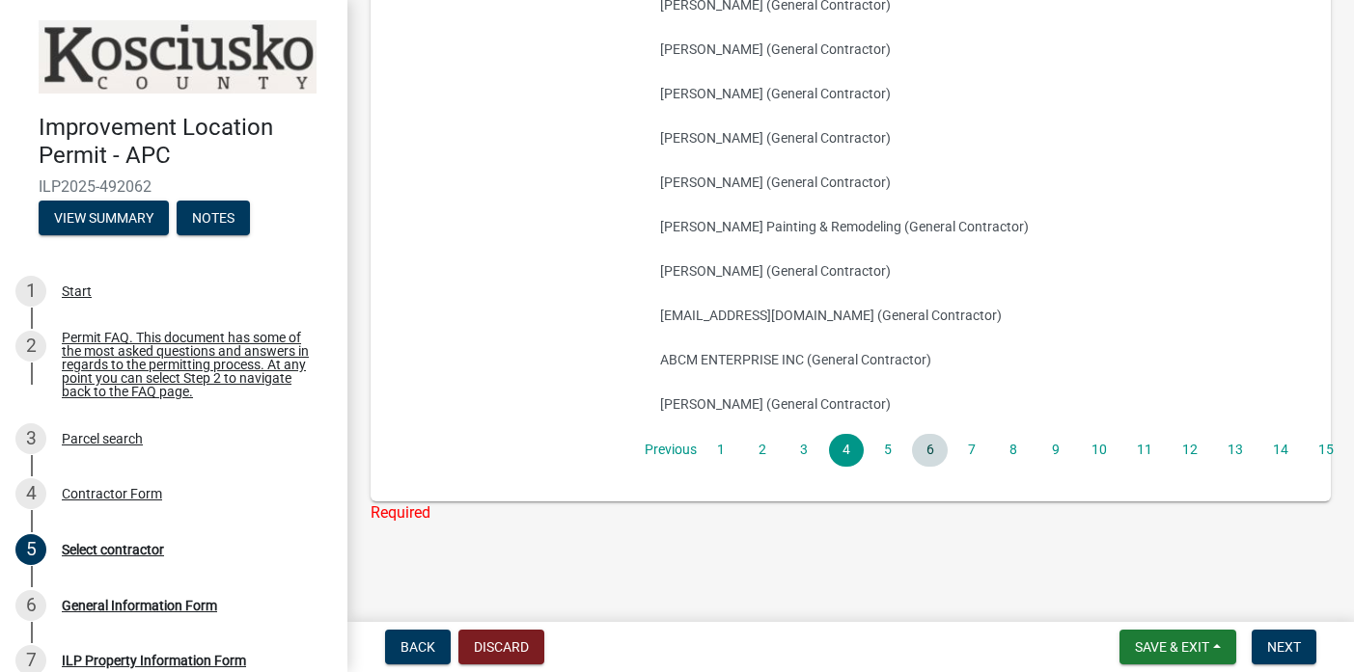
click at [930, 453] on link "6" at bounding box center [929, 450] width 35 height 33
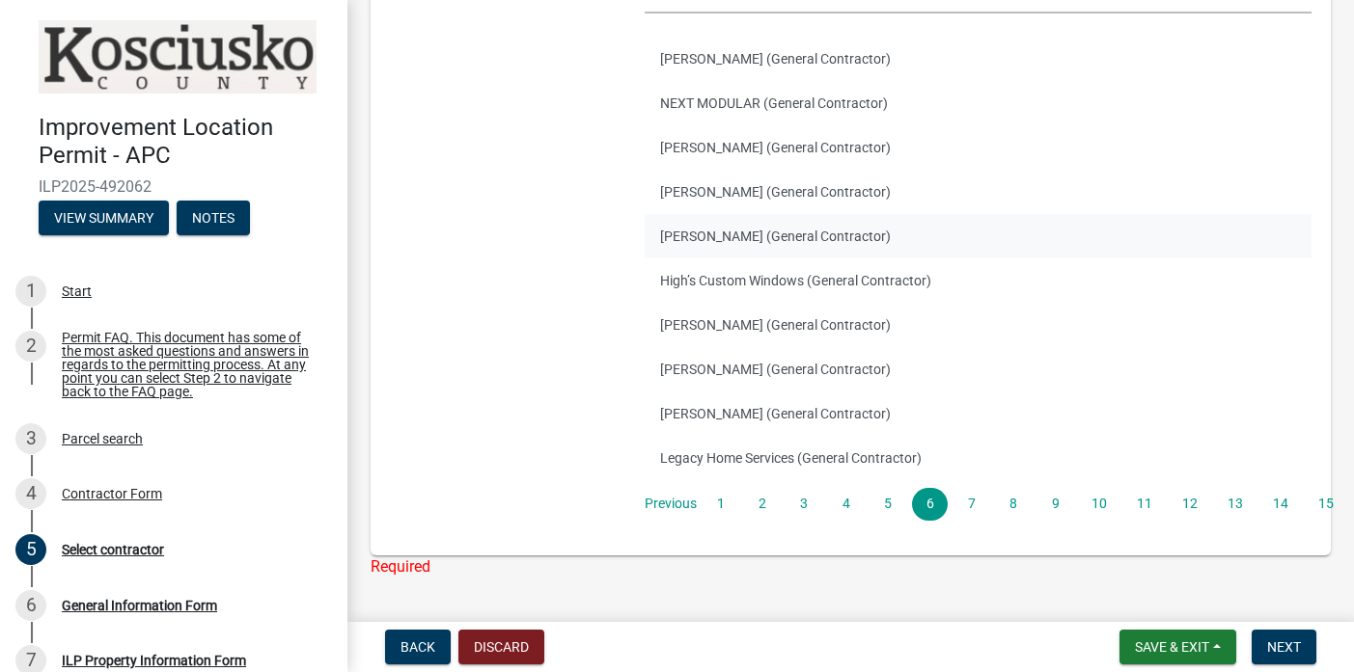
scroll to position [288, 0]
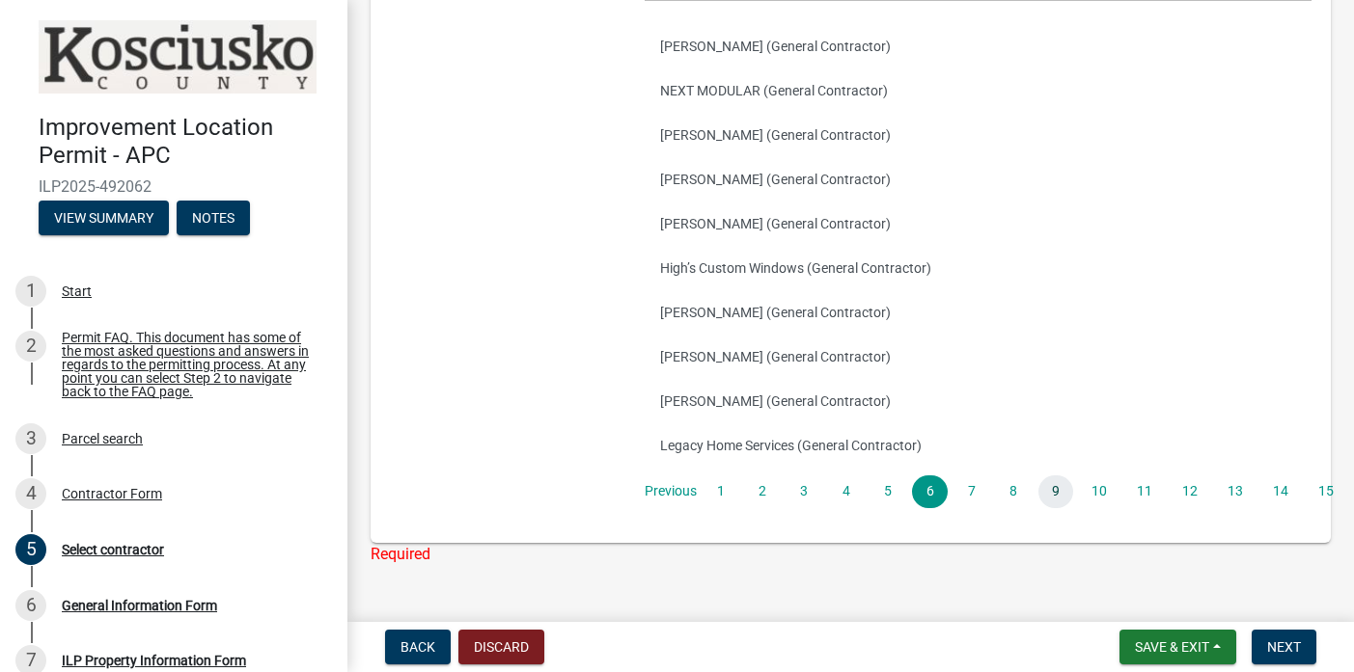
click at [1049, 493] on link "9" at bounding box center [1055, 492] width 35 height 33
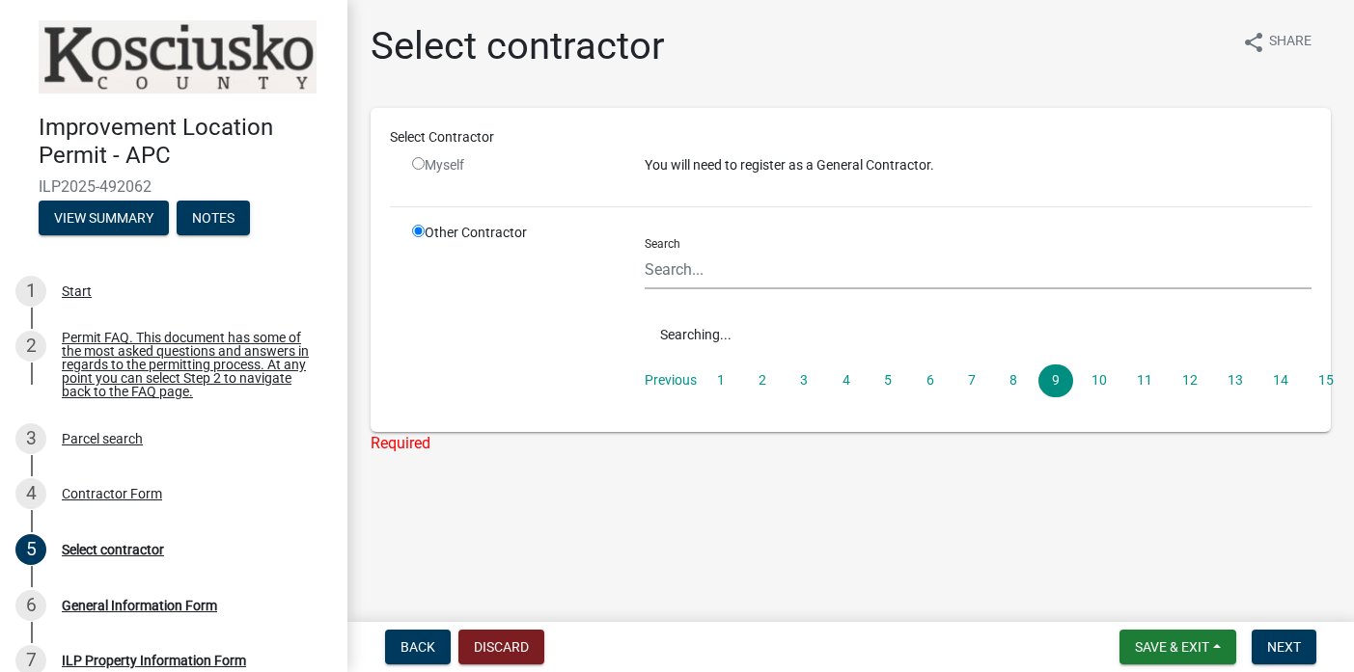
scroll to position [0, 0]
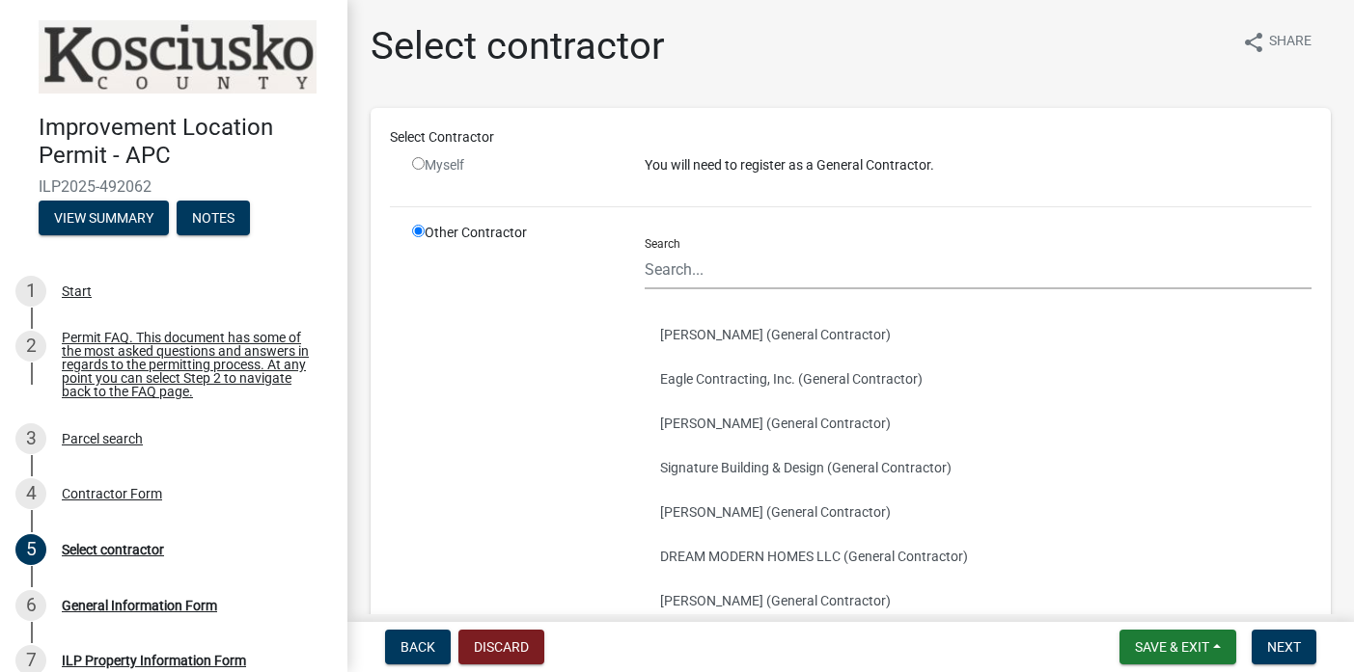
click at [1049, 493] on button "[PERSON_NAME] (General Contractor)" at bounding box center [979, 512] width 668 height 44
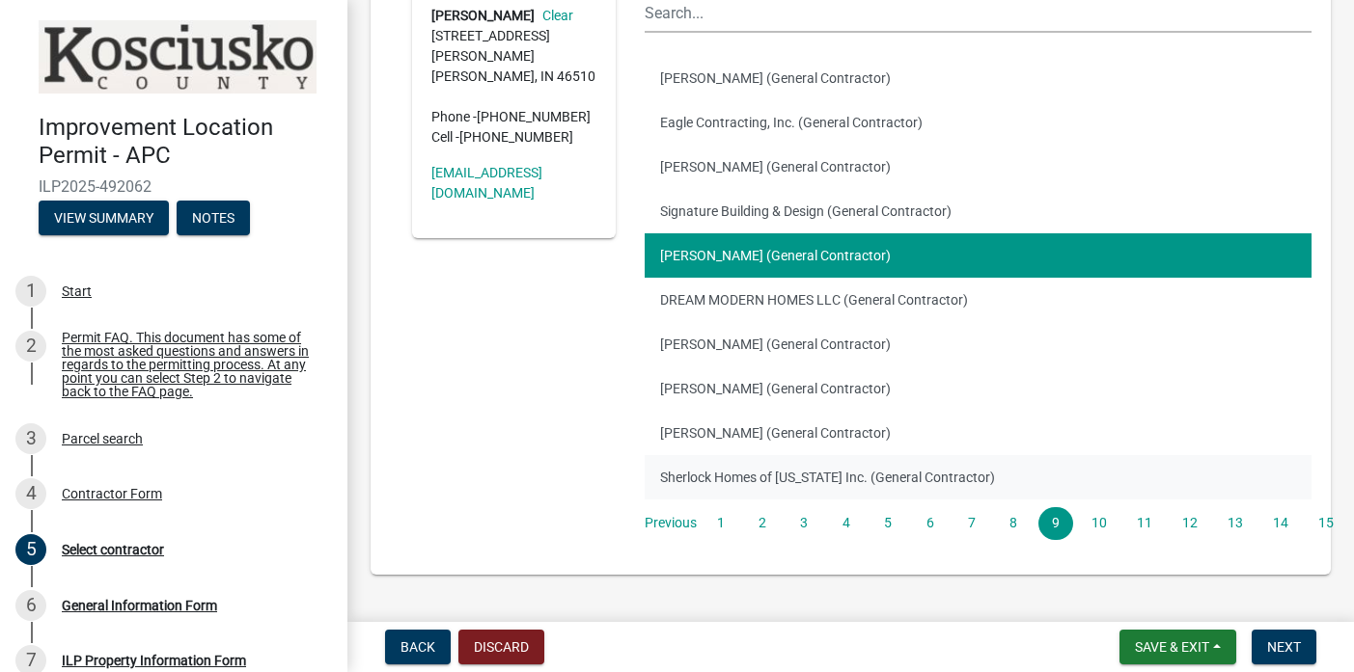
scroll to position [290, 0]
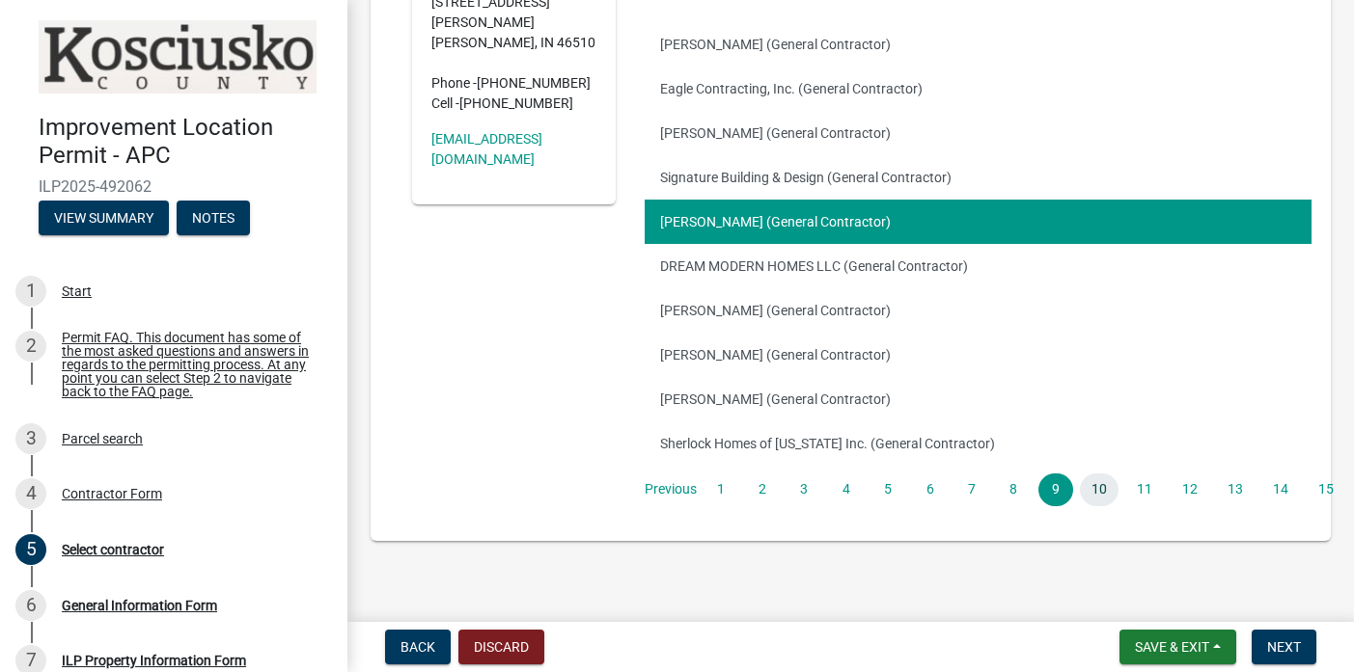
click at [1099, 482] on link "10" at bounding box center [1099, 490] width 39 height 33
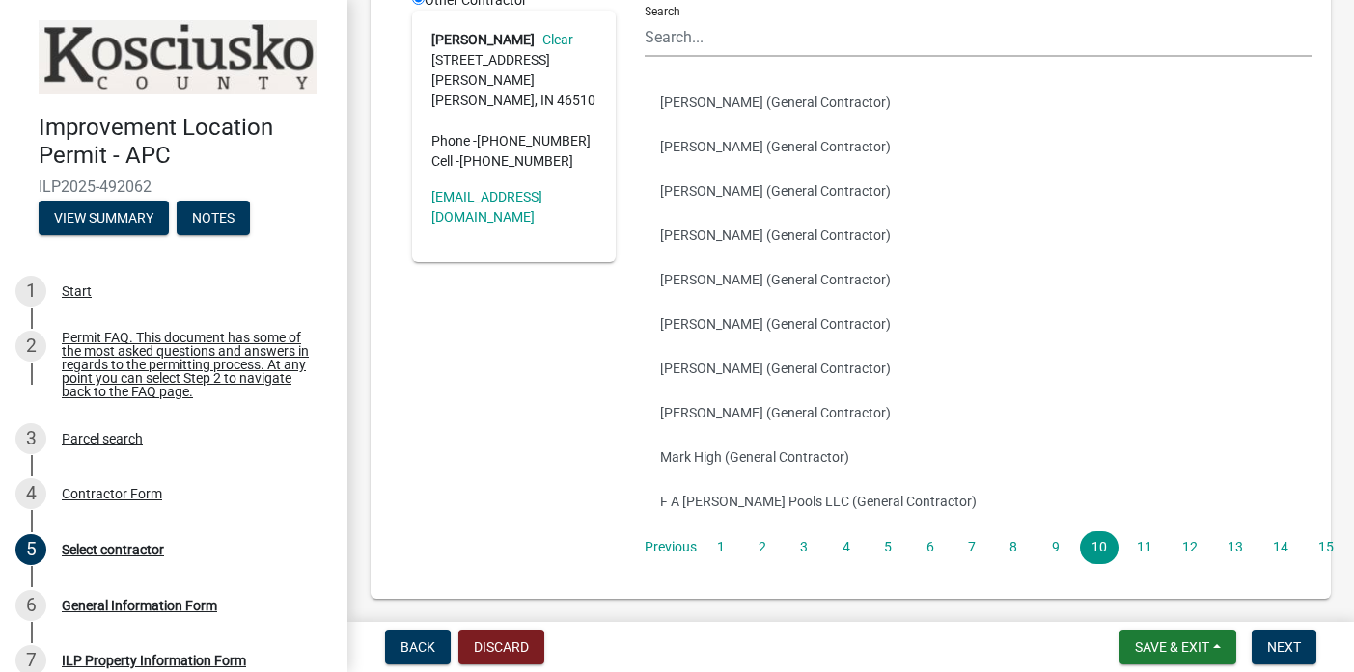
scroll to position [234, 0]
click at [1188, 550] on link "12" at bounding box center [1189, 546] width 39 height 33
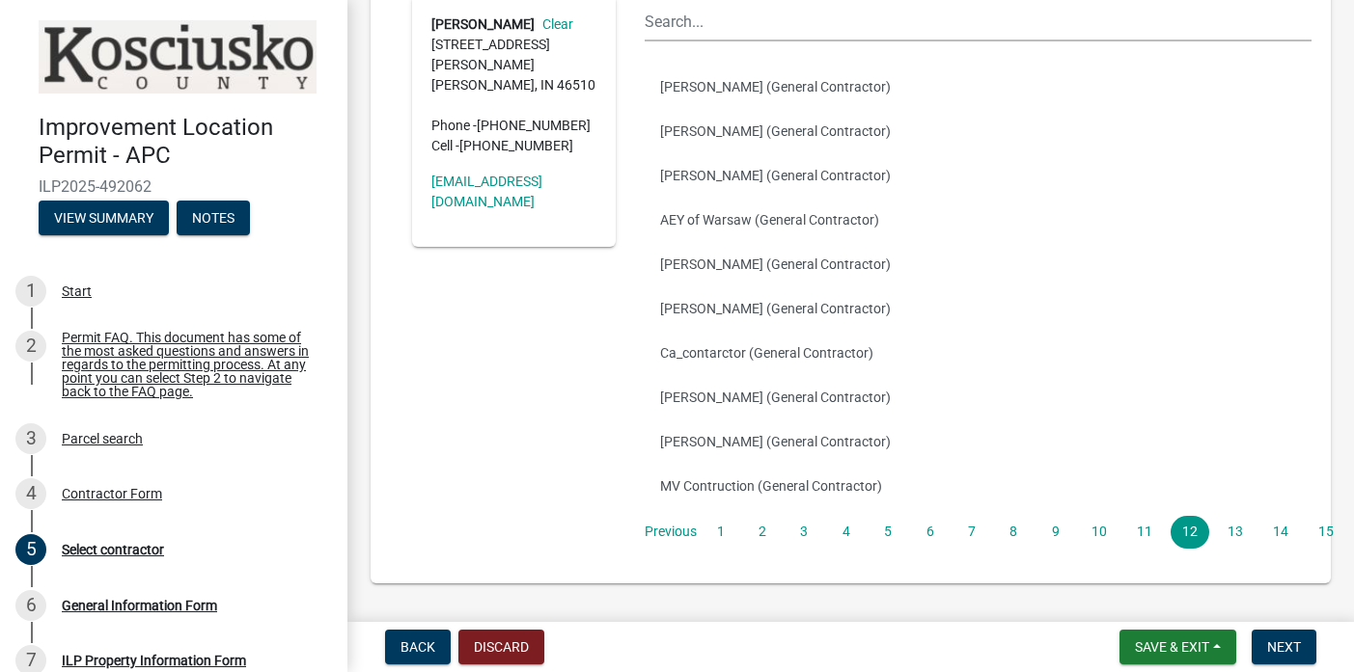
scroll to position [251, 0]
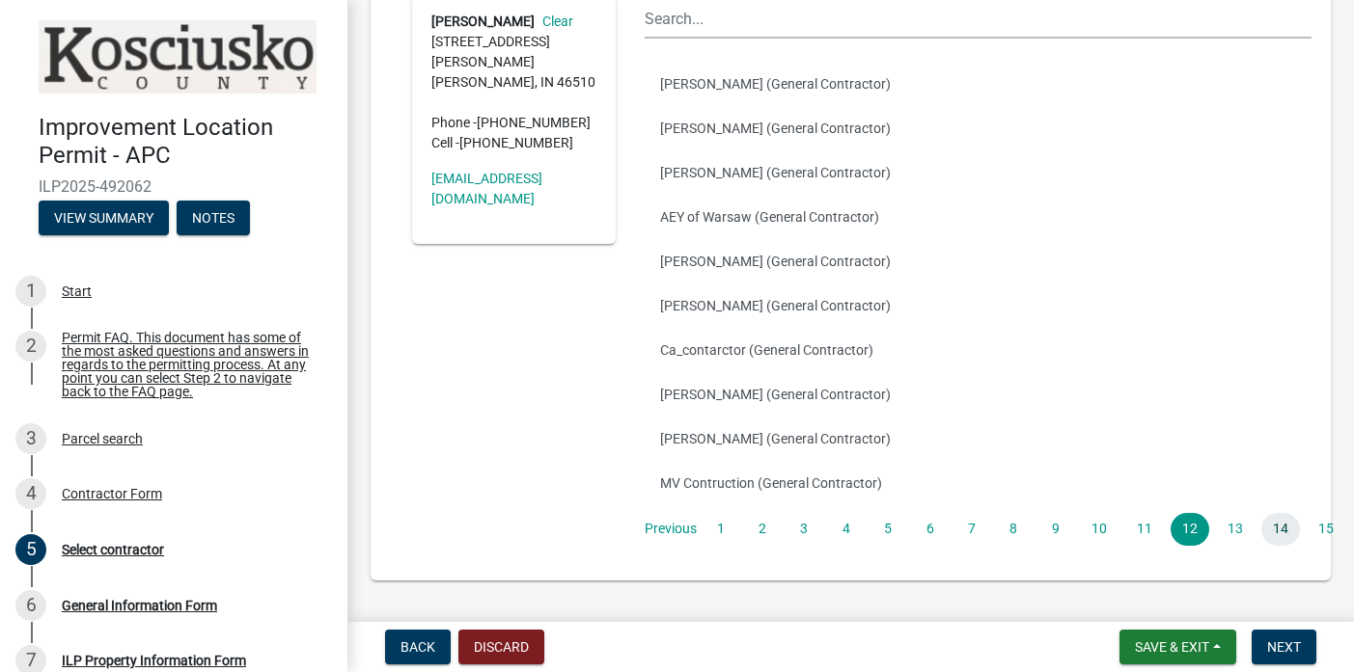
click at [1289, 529] on link "14" at bounding box center [1280, 529] width 39 height 33
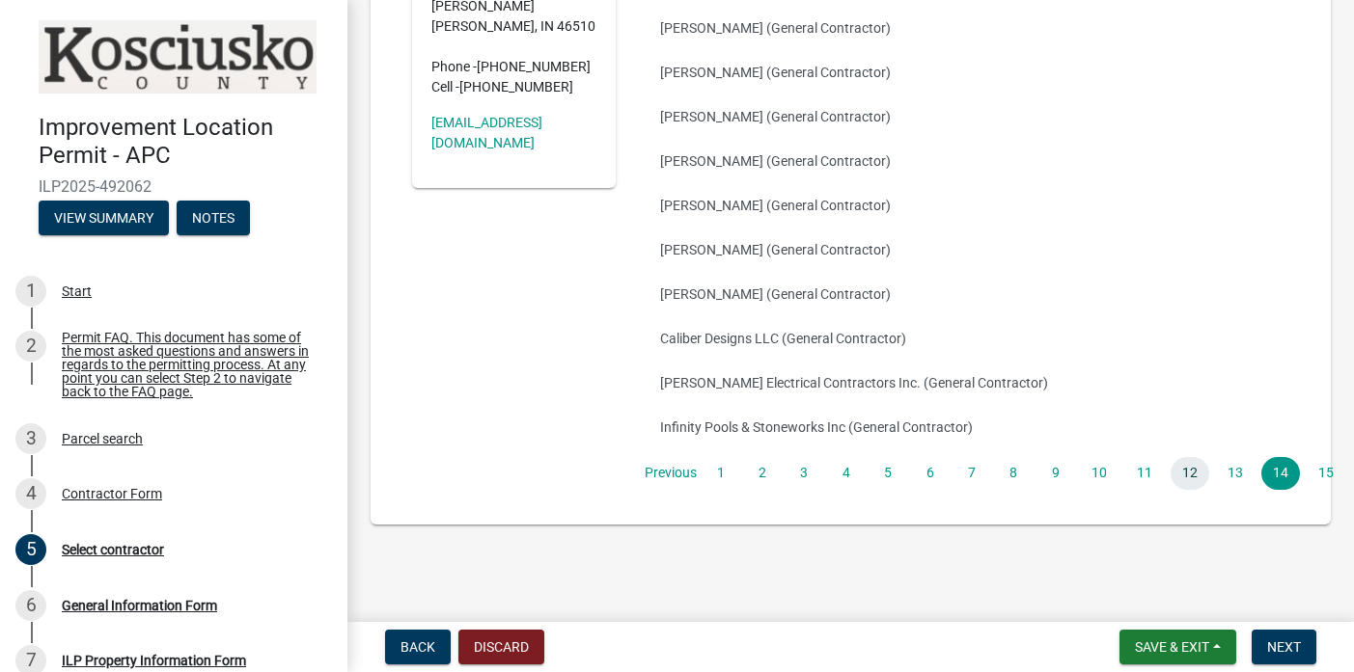
scroll to position [0, 0]
click at [1321, 473] on link "15" at bounding box center [1325, 473] width 39 height 33
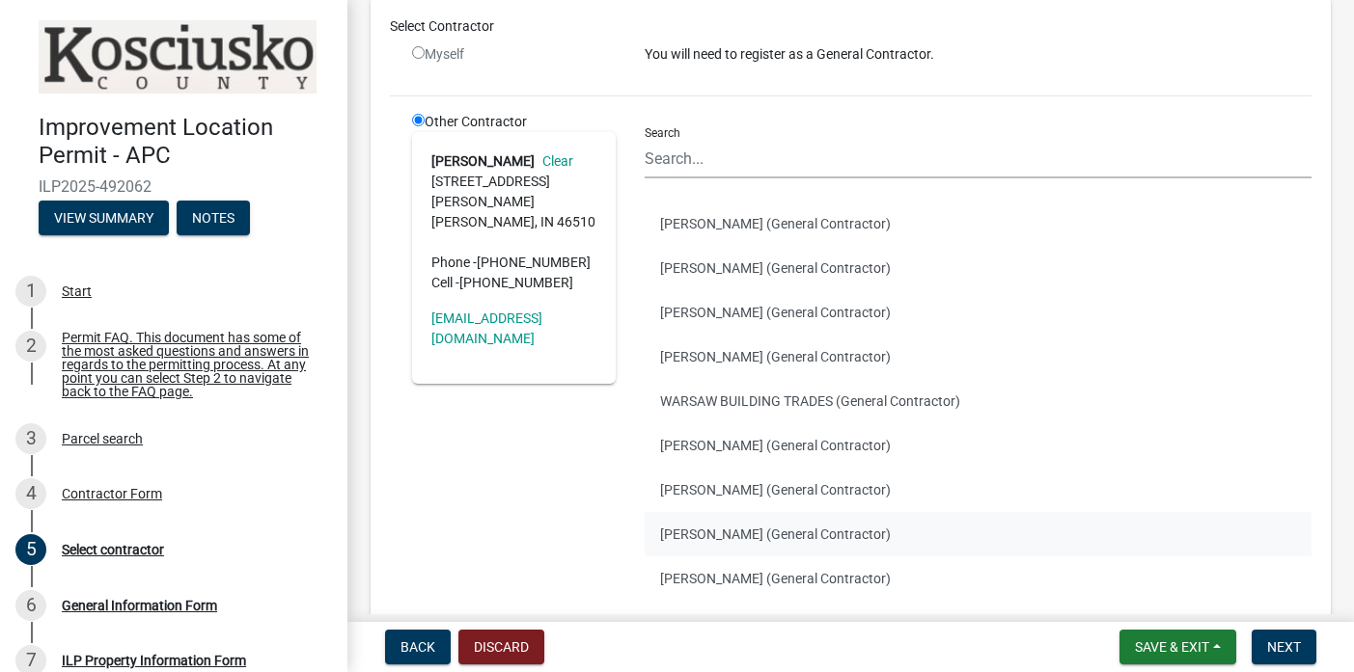
scroll to position [110, 0]
click at [683, 269] on button "[PERSON_NAME] (General Contractor)" at bounding box center [979, 269] width 668 height 44
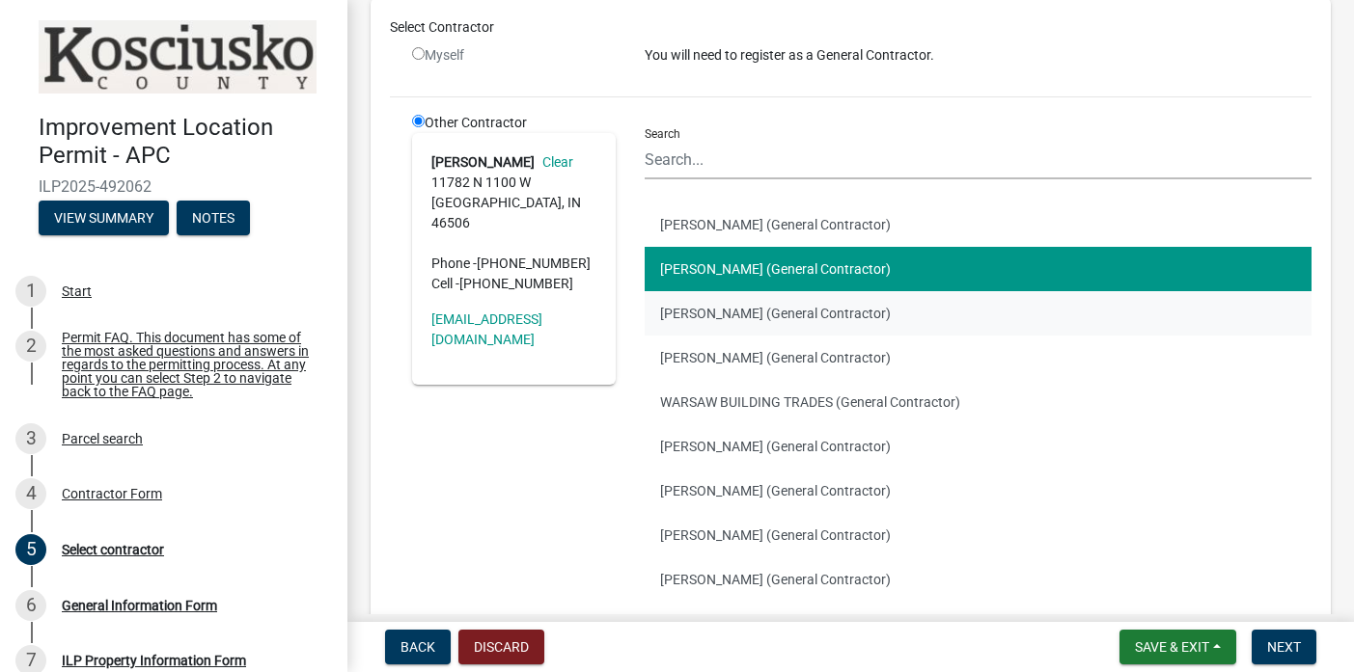
click at [682, 320] on button "[PERSON_NAME] (General Contractor)" at bounding box center [979, 313] width 668 height 44
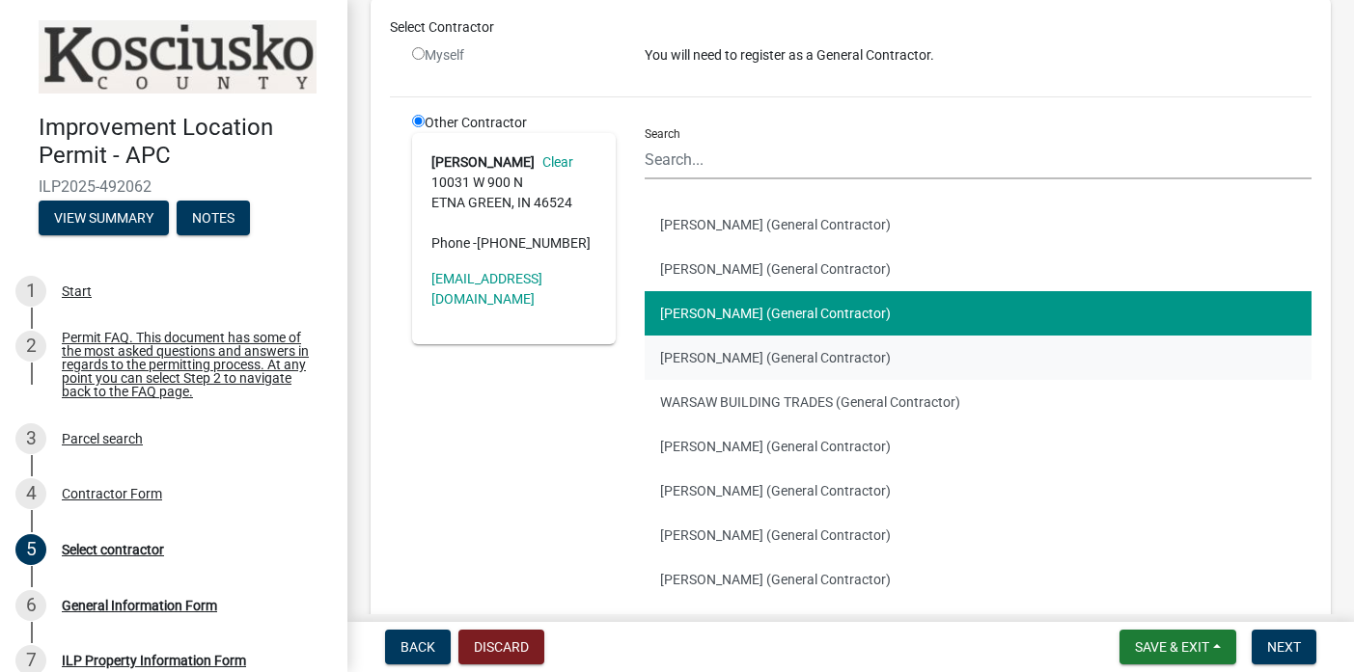
click at [685, 361] on button "[PERSON_NAME] (General Contractor)" at bounding box center [979, 358] width 668 height 44
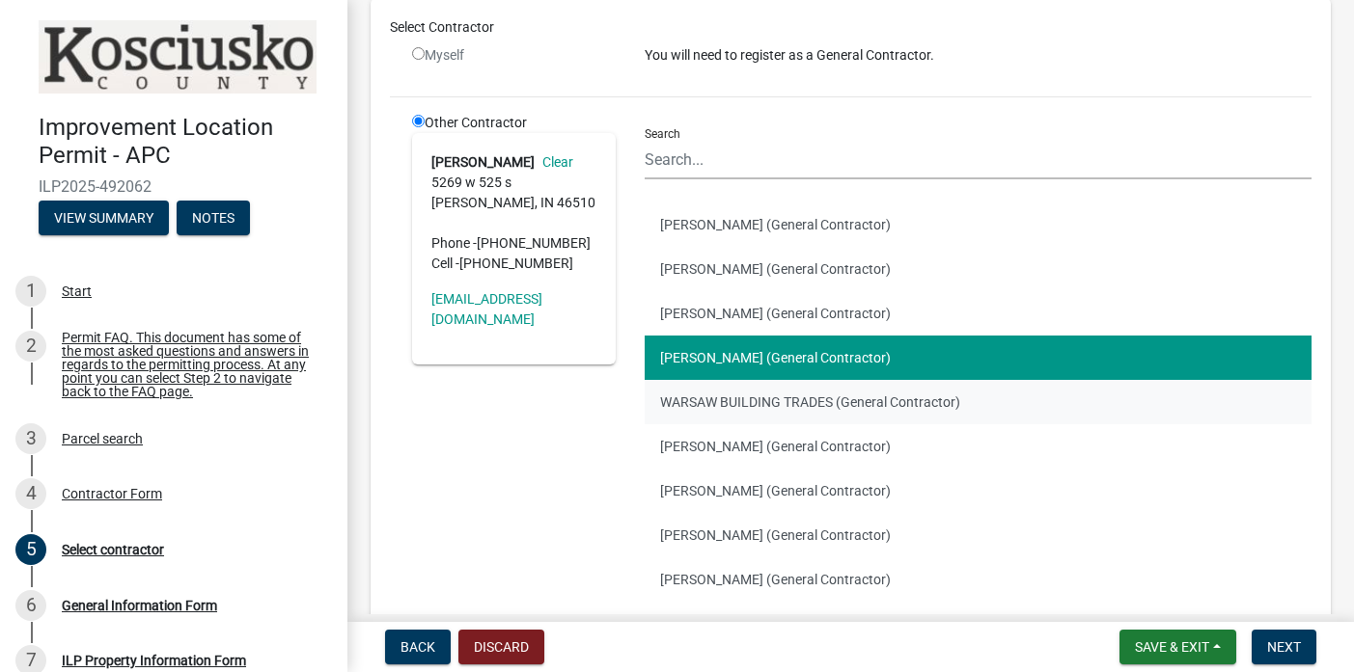
click at [688, 402] on button "WARSAW BUILDING TRADES (General Contractor)" at bounding box center [979, 402] width 668 height 44
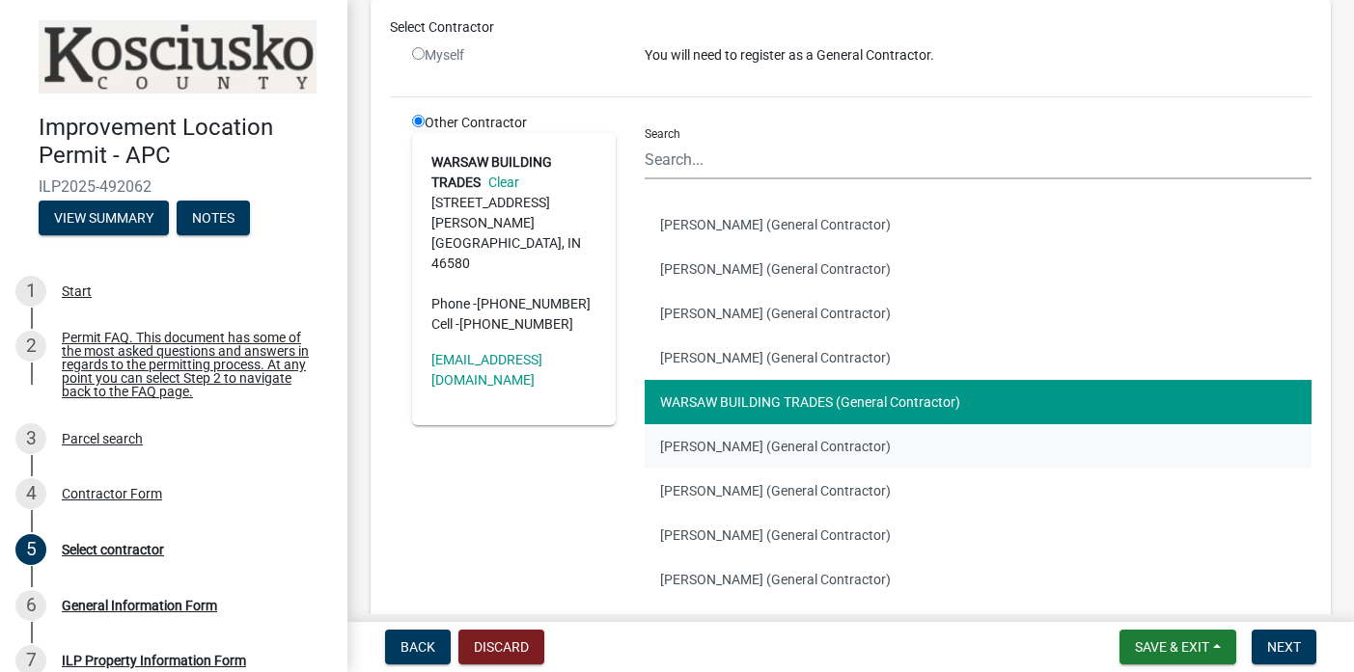
click at [684, 441] on button "[PERSON_NAME] (General Contractor)" at bounding box center [979, 447] width 668 height 44
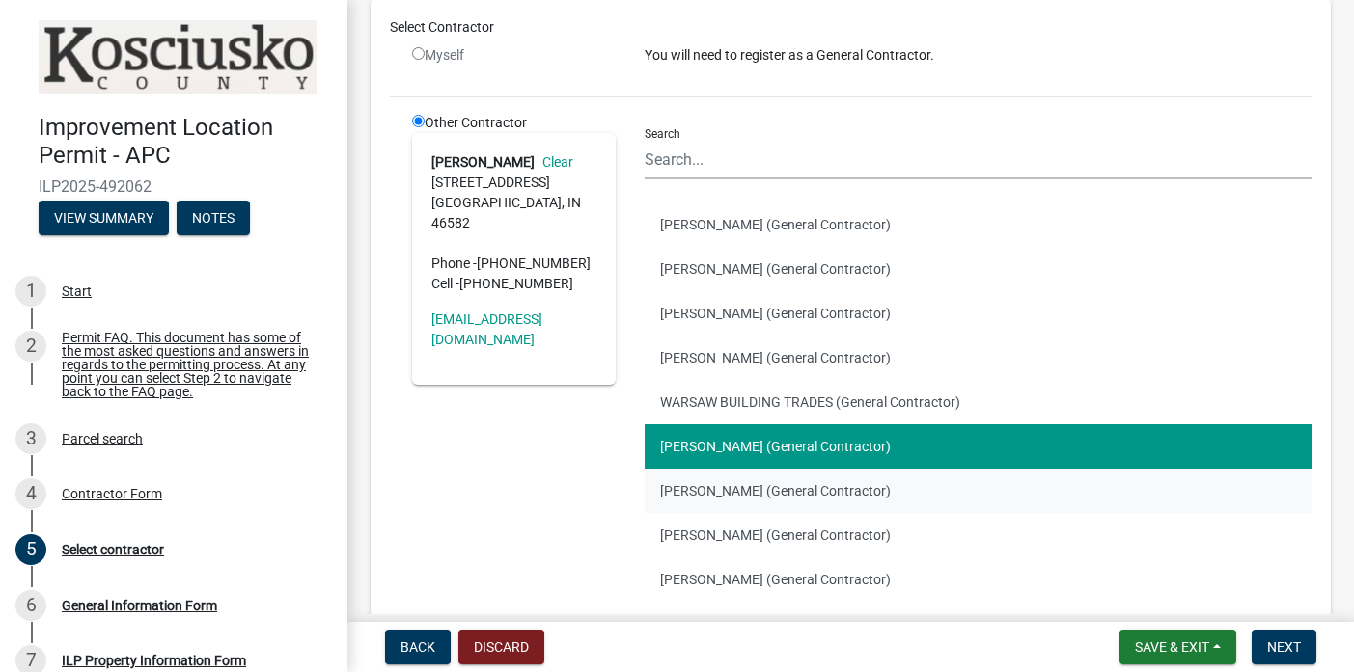
click at [680, 494] on button "[PERSON_NAME] (General Contractor)" at bounding box center [979, 491] width 668 height 44
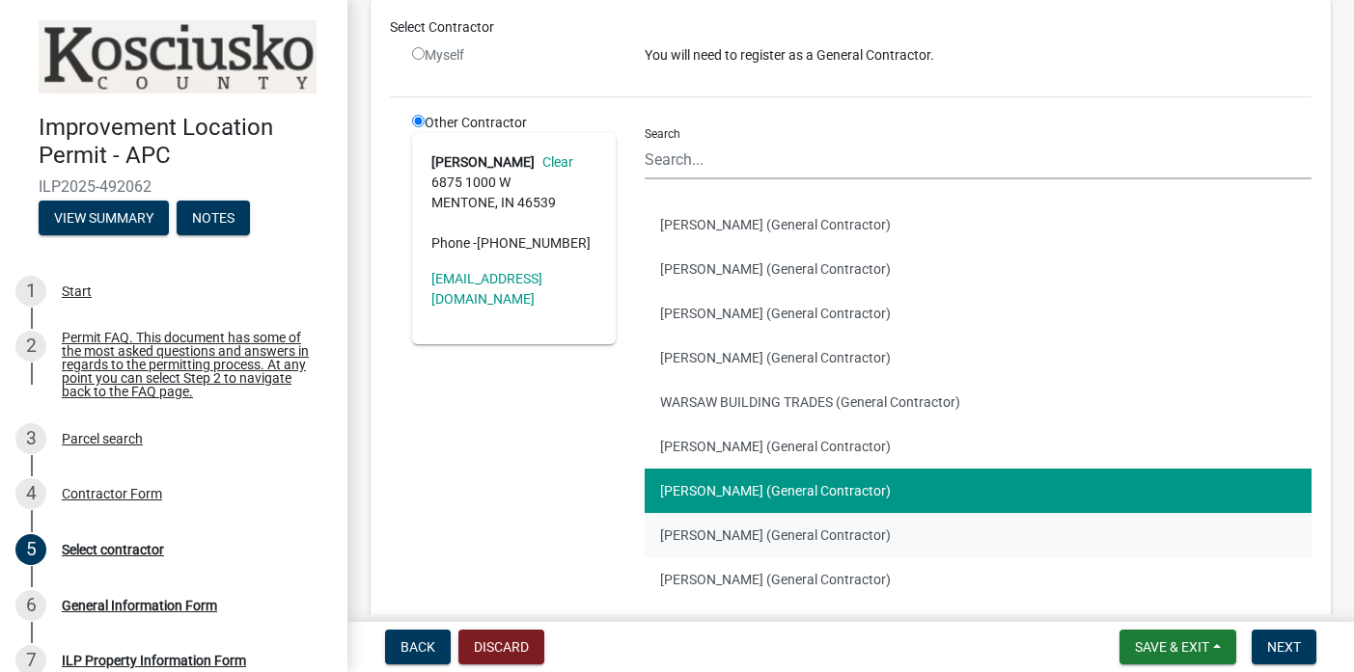
click at [692, 535] on button "[PERSON_NAME] (General Contractor)" at bounding box center [979, 535] width 668 height 44
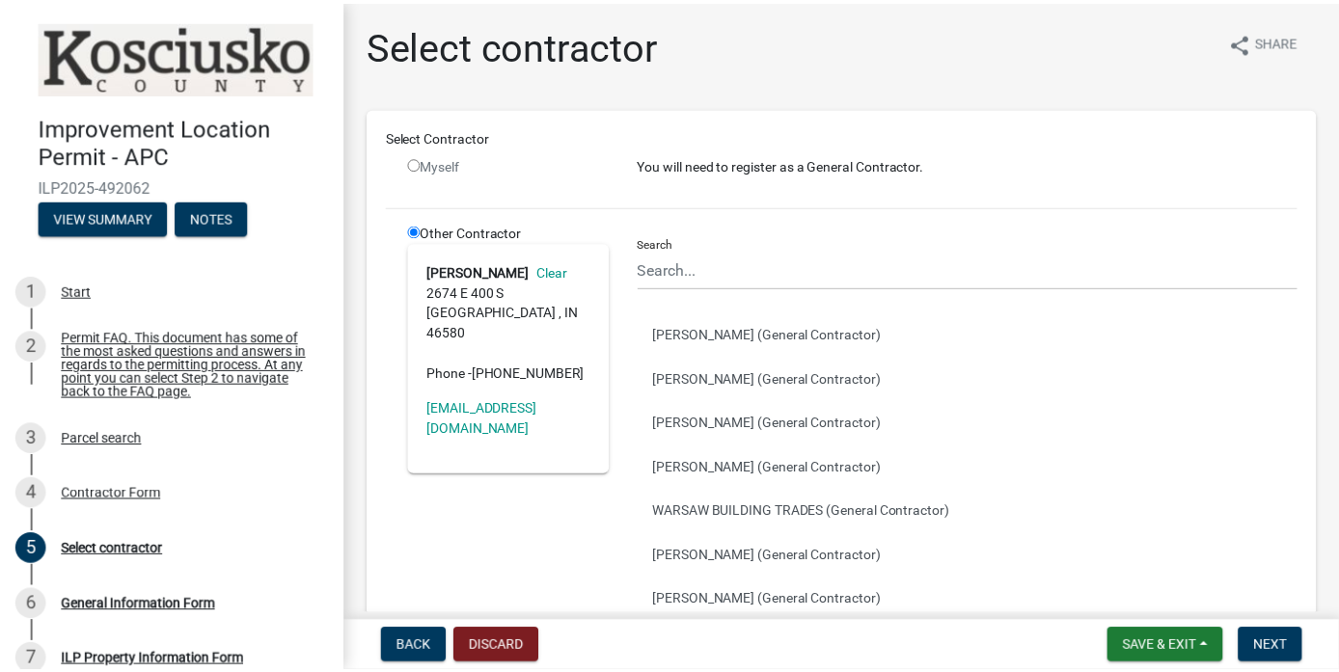
scroll to position [0, 0]
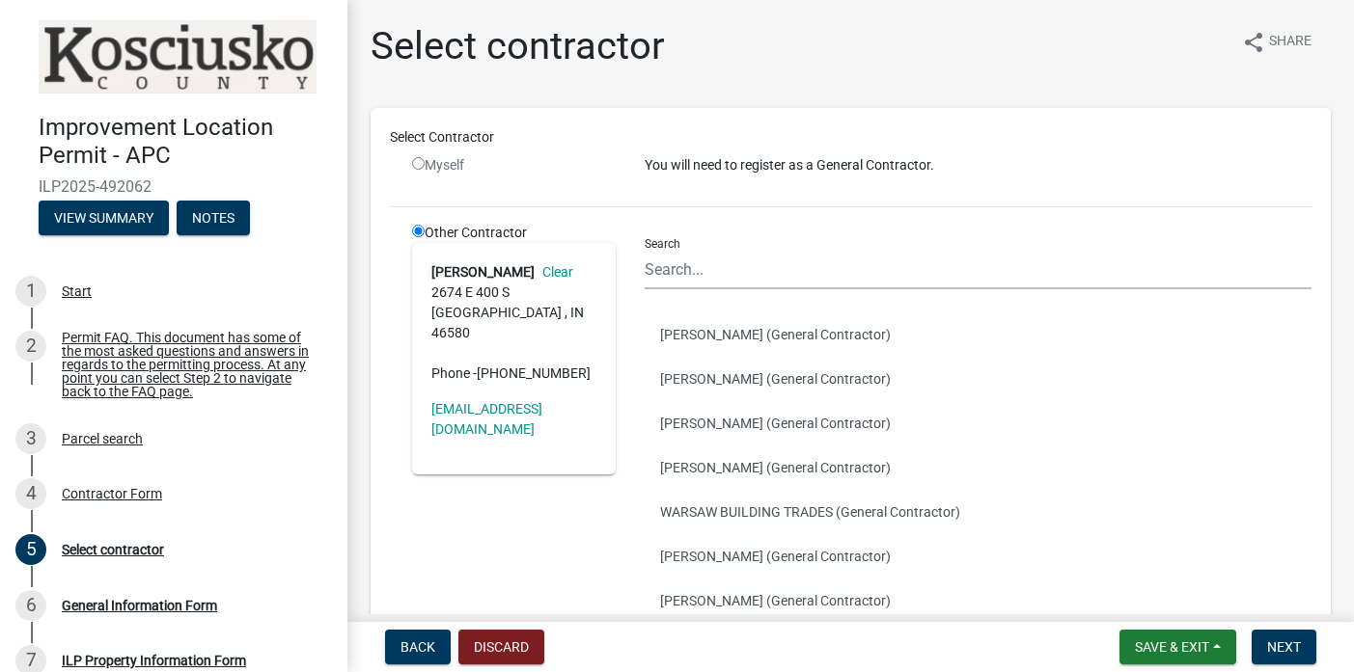
click at [419, 166] on input "radio" at bounding box center [418, 163] width 13 height 13
radio input "false"
radio input "true"
click at [418, 166] on input "radio" at bounding box center [418, 163] width 13 height 13
radio input "false"
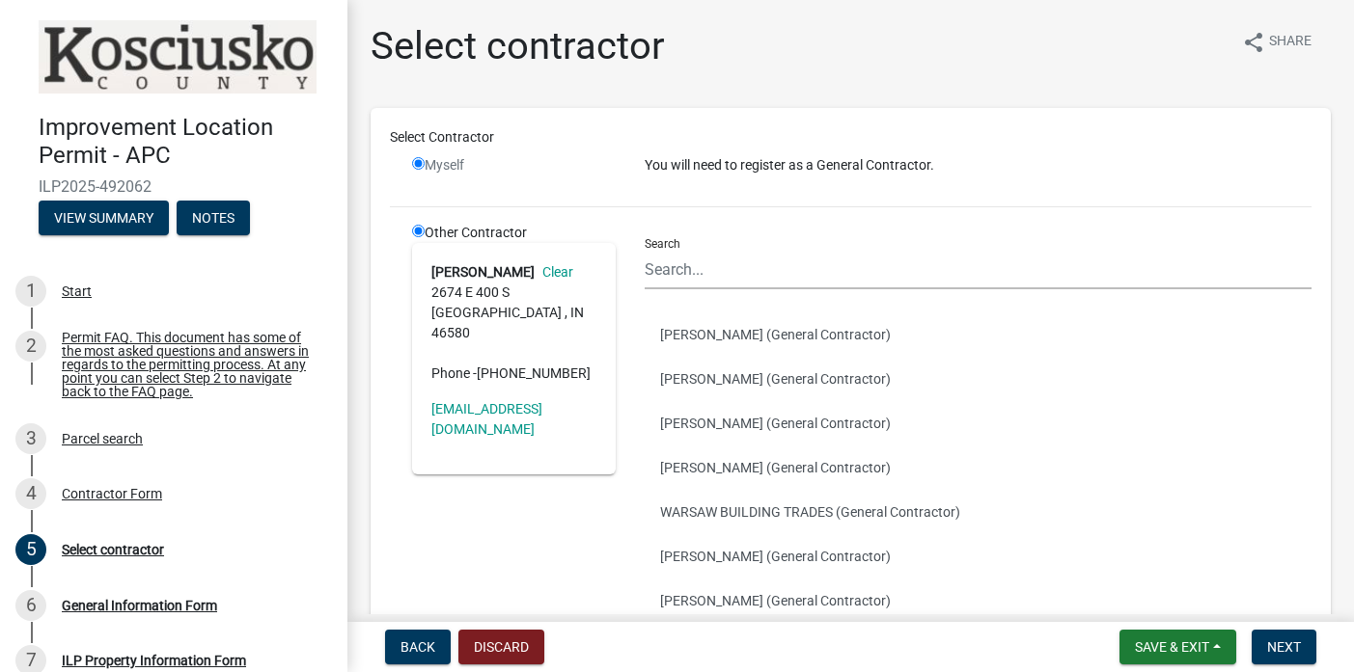
radio input "true"
click at [797, 275] on input "Search" at bounding box center [979, 270] width 668 height 40
click at [427, 481] on div "Other Contractor [PERSON_NAME] Clear [STREET_ADDRESS] Phone - [PHONE_NUMBER] [E…" at bounding box center [514, 518] width 233 height 590
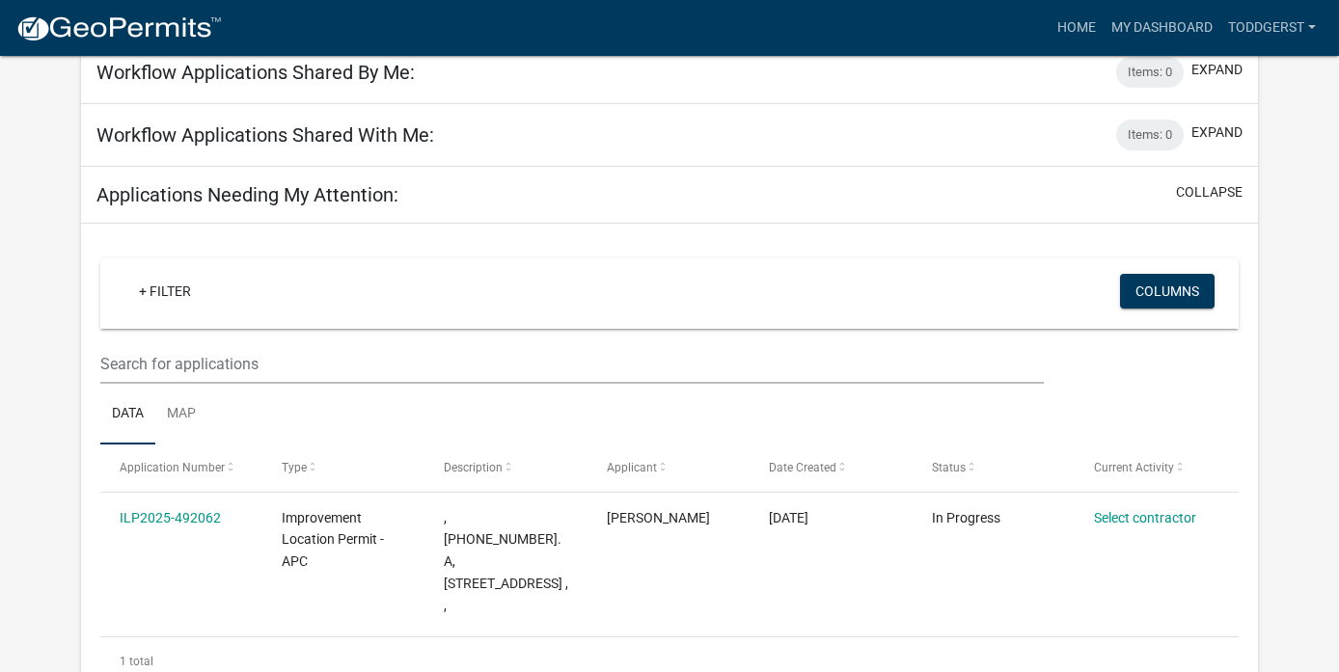
scroll to position [720, 0]
click at [188, 385] on link "Map" at bounding box center [181, 416] width 52 height 62
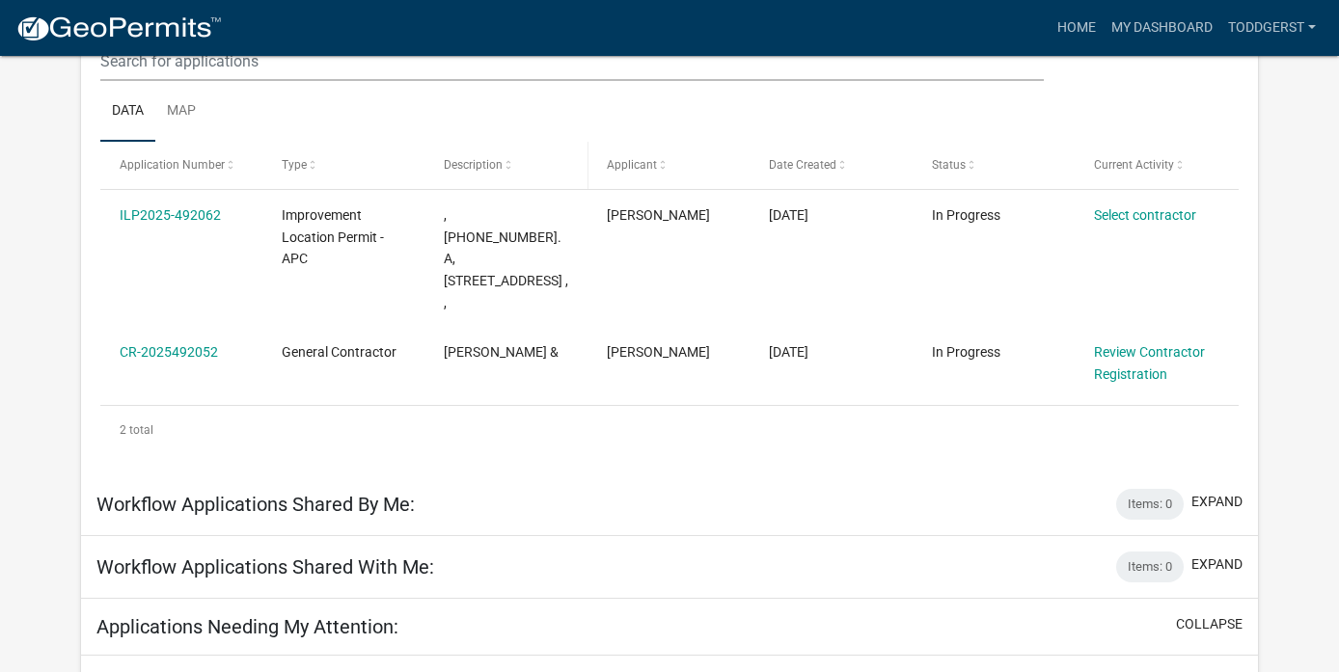
scroll to position [287, 0]
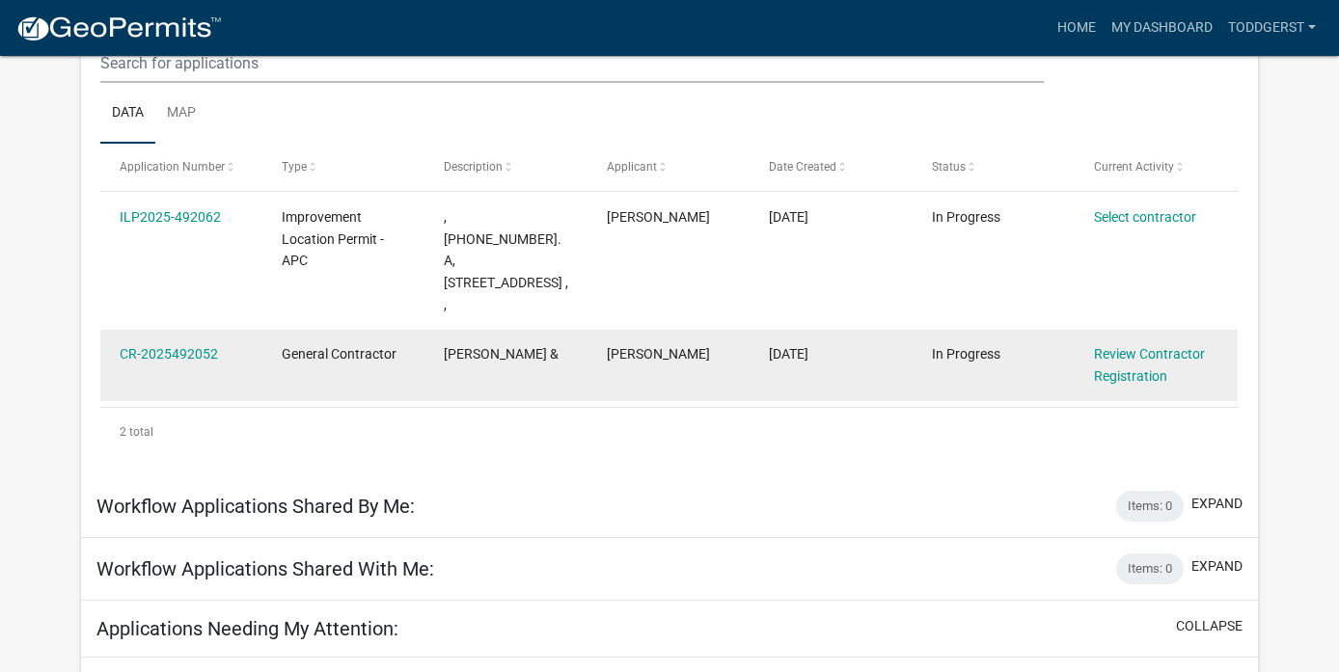
click at [515, 346] on span "[PERSON_NAME] &" at bounding box center [501, 353] width 115 height 15
click at [523, 343] on div "[PERSON_NAME] &" at bounding box center [506, 354] width 125 height 22
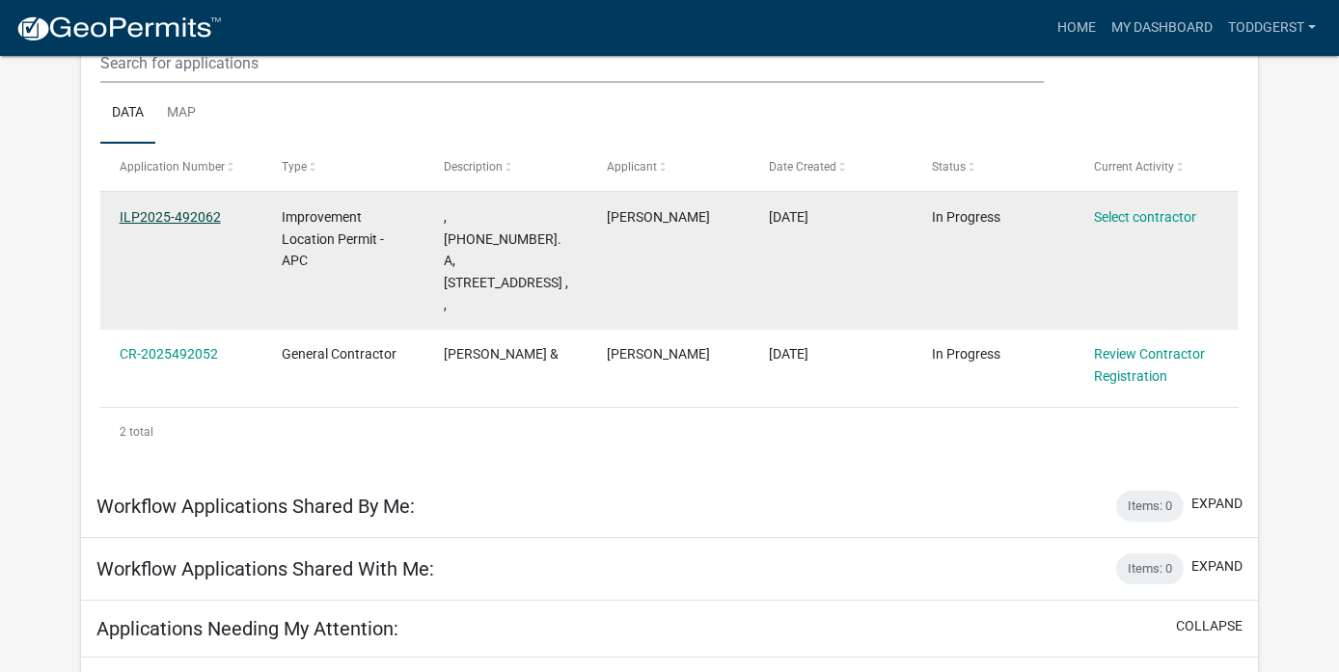
click at [187, 218] on link "ILP2025-492062" at bounding box center [170, 216] width 101 height 15
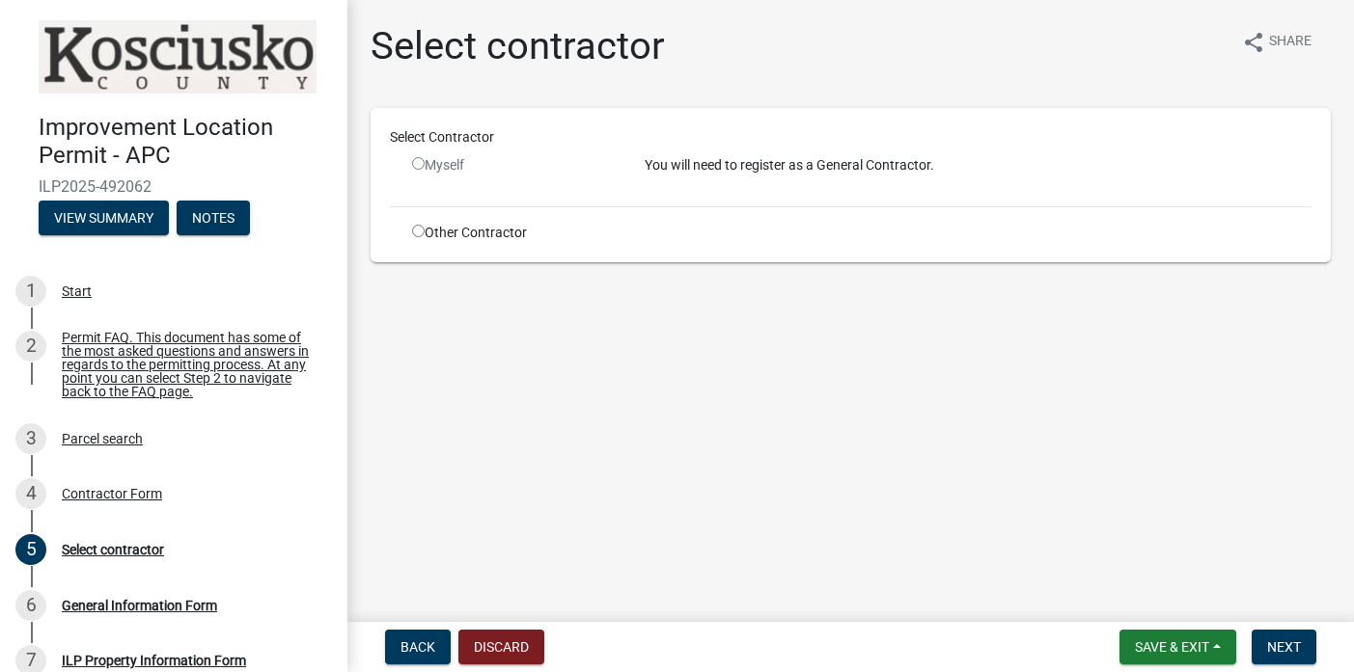
click at [732, 165] on p "You will need to register as a General Contractor." at bounding box center [979, 165] width 668 height 20
click at [420, 160] on input "radio" at bounding box center [418, 163] width 13 height 13
click at [420, 168] on input "radio" at bounding box center [418, 163] width 13 height 13
radio input "false"
click at [130, 557] on div "Select contractor" at bounding box center [113, 550] width 102 height 14
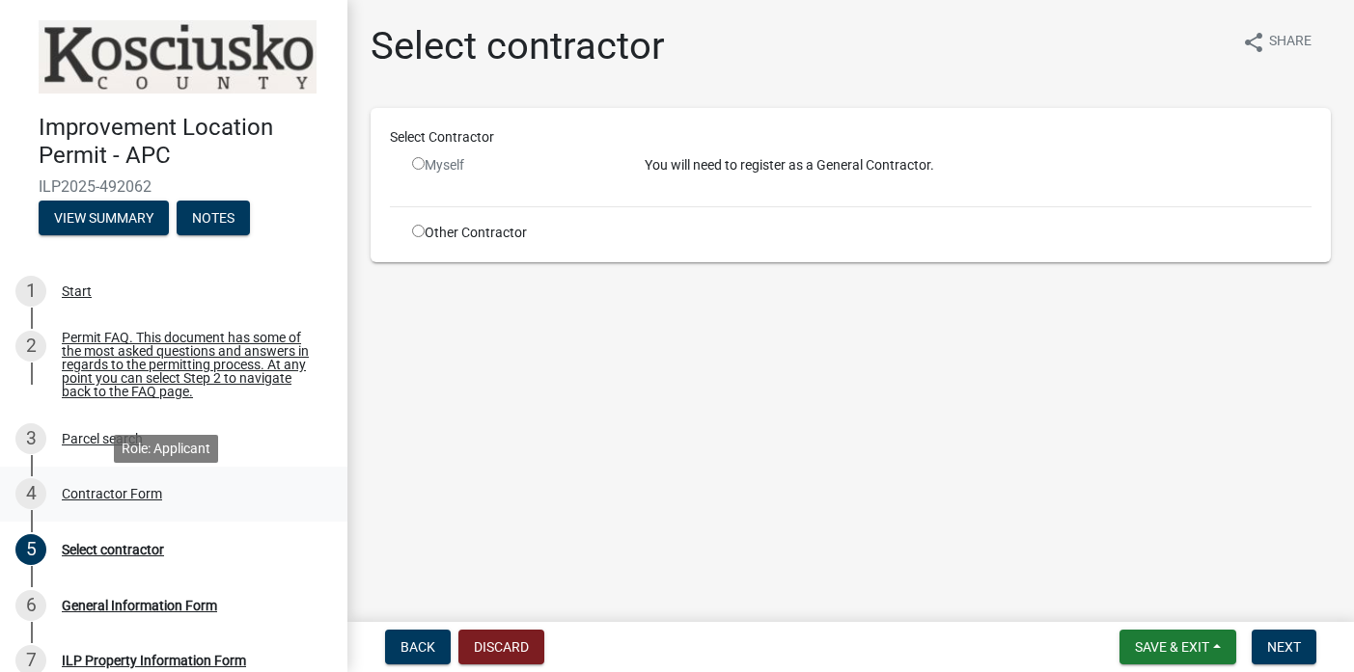
click at [120, 501] on div "Contractor Form" at bounding box center [112, 494] width 100 height 14
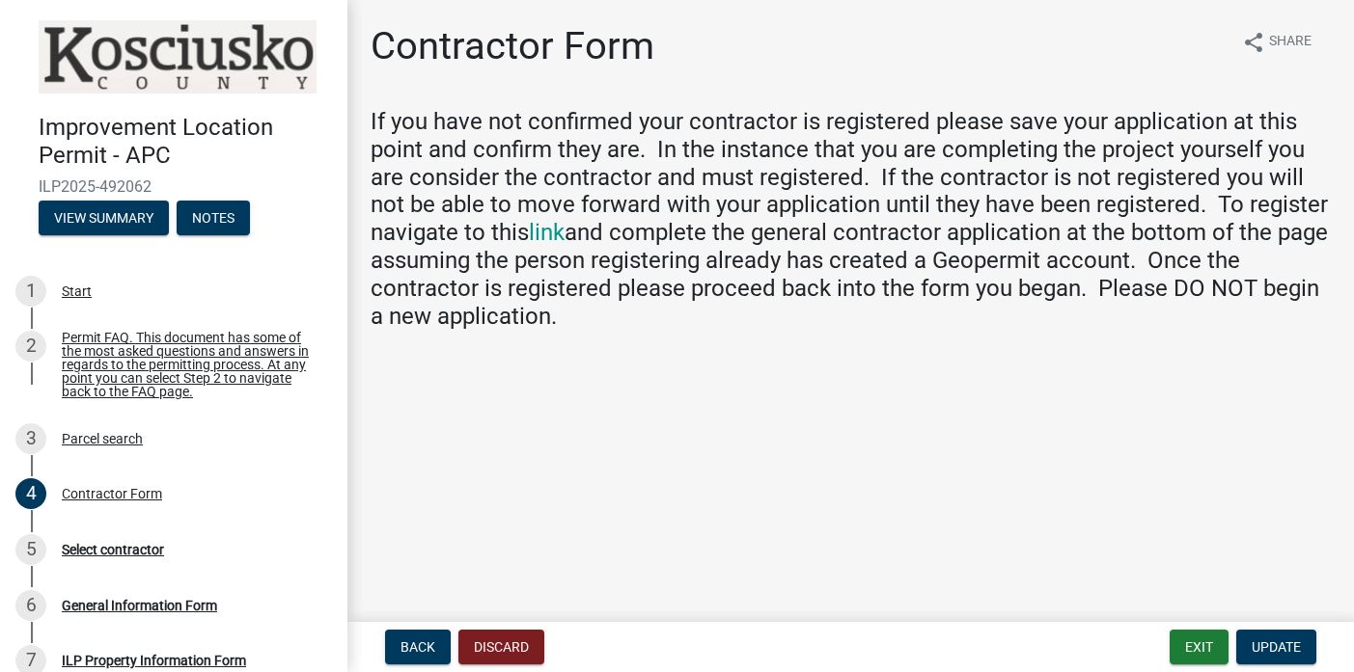
click at [1153, 503] on main "Contractor Form share Share If you have not confirmed your contractor is regist…" at bounding box center [850, 307] width 1006 height 615
click at [1266, 643] on span "Update" at bounding box center [1275, 647] width 49 height 15
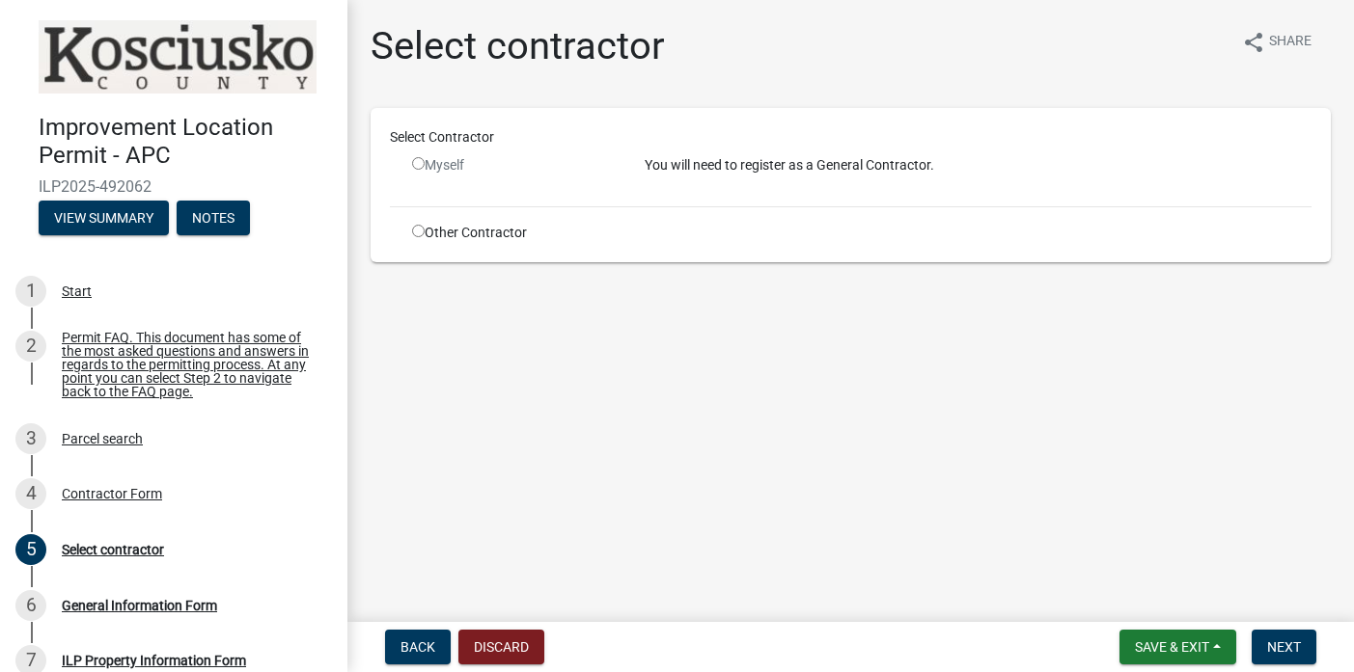
click at [417, 168] on input "radio" at bounding box center [418, 163] width 13 height 13
radio input "false"
